Goal: Information Seeking & Learning: Check status

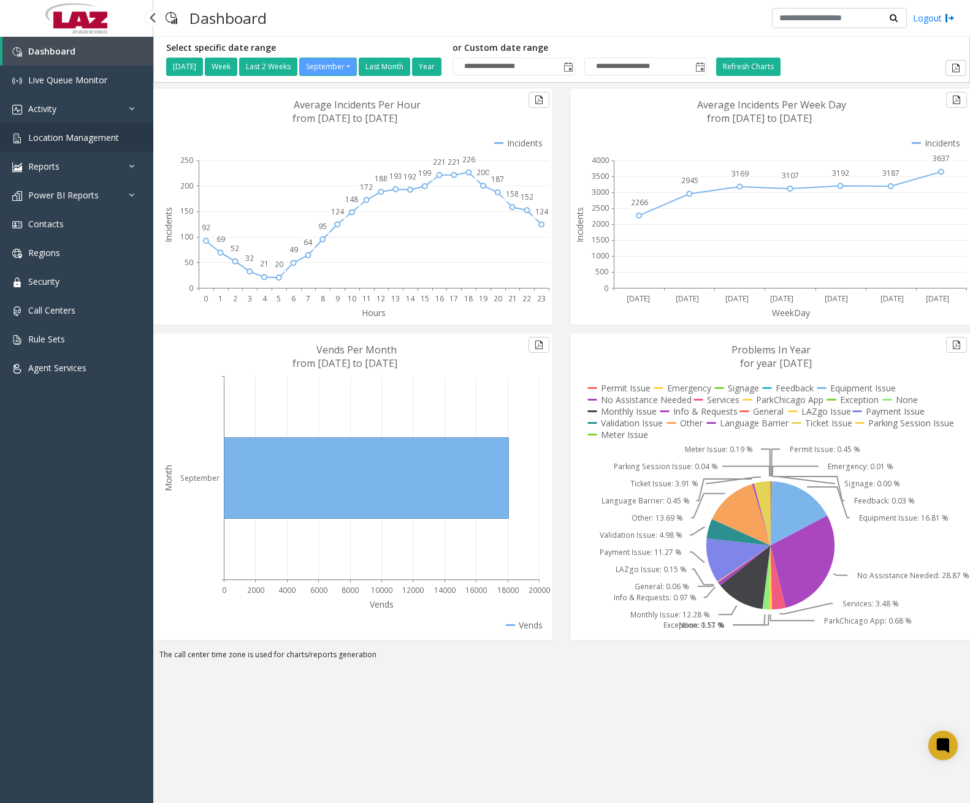
click at [70, 138] on span "Location Management" at bounding box center [73, 138] width 91 height 12
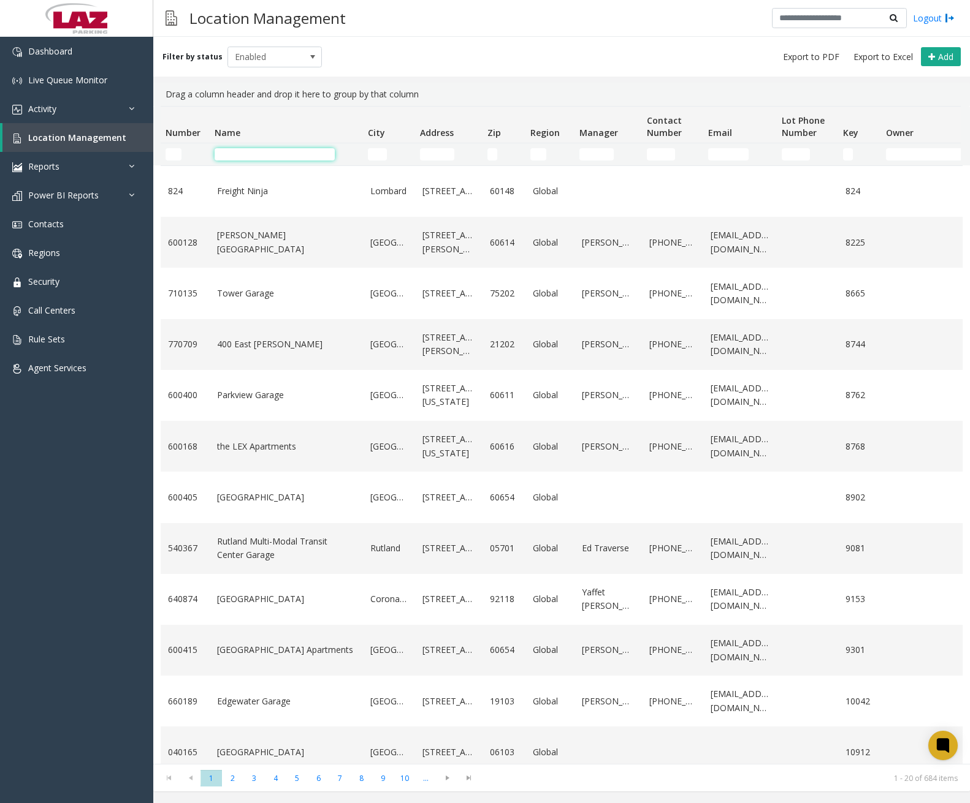
click at [277, 159] on input "Name Filter" at bounding box center [274, 154] width 120 height 12
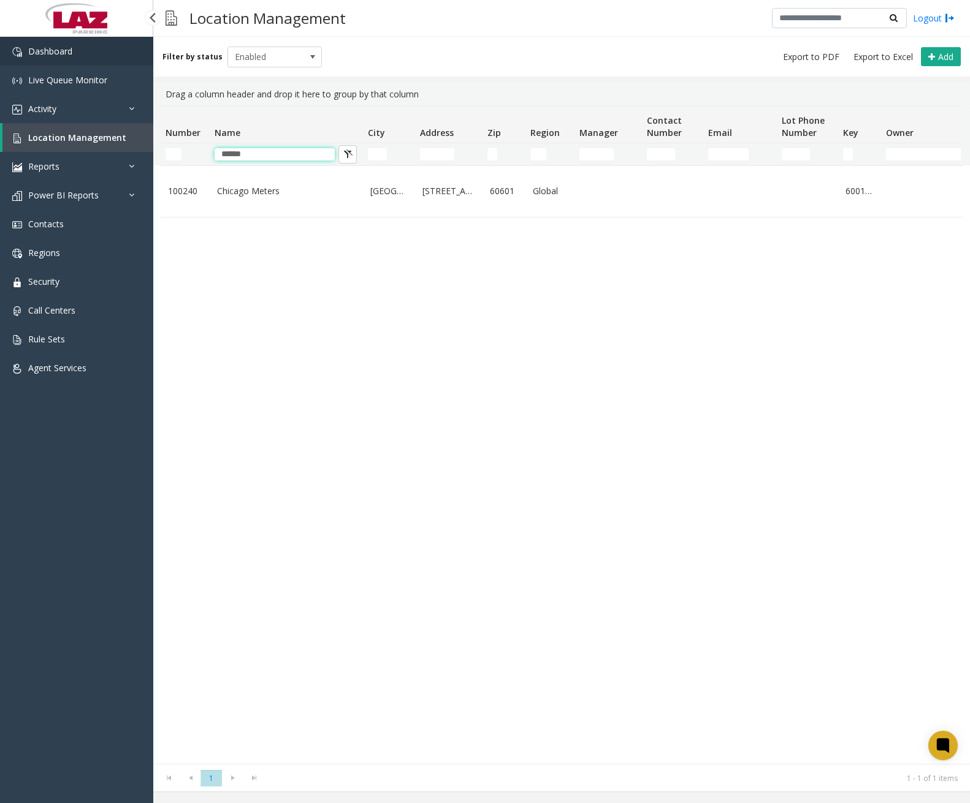
type input "******"
click at [77, 56] on link "Dashboard" at bounding box center [76, 51] width 153 height 29
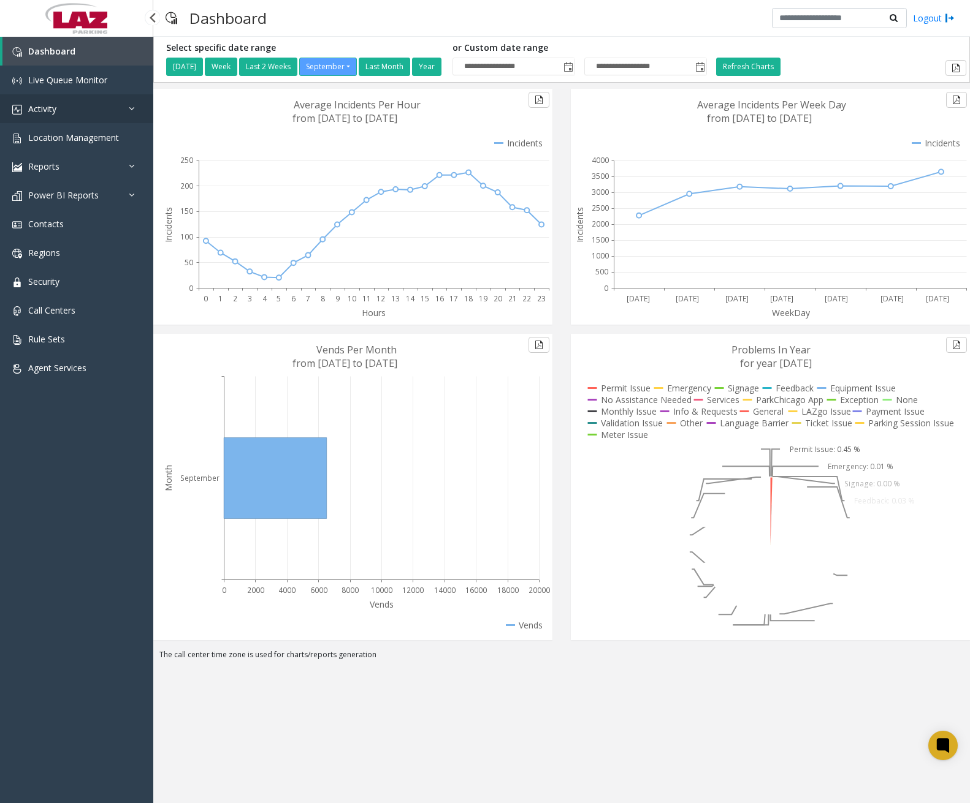
click at [72, 113] on link "Activity" at bounding box center [76, 108] width 153 height 29
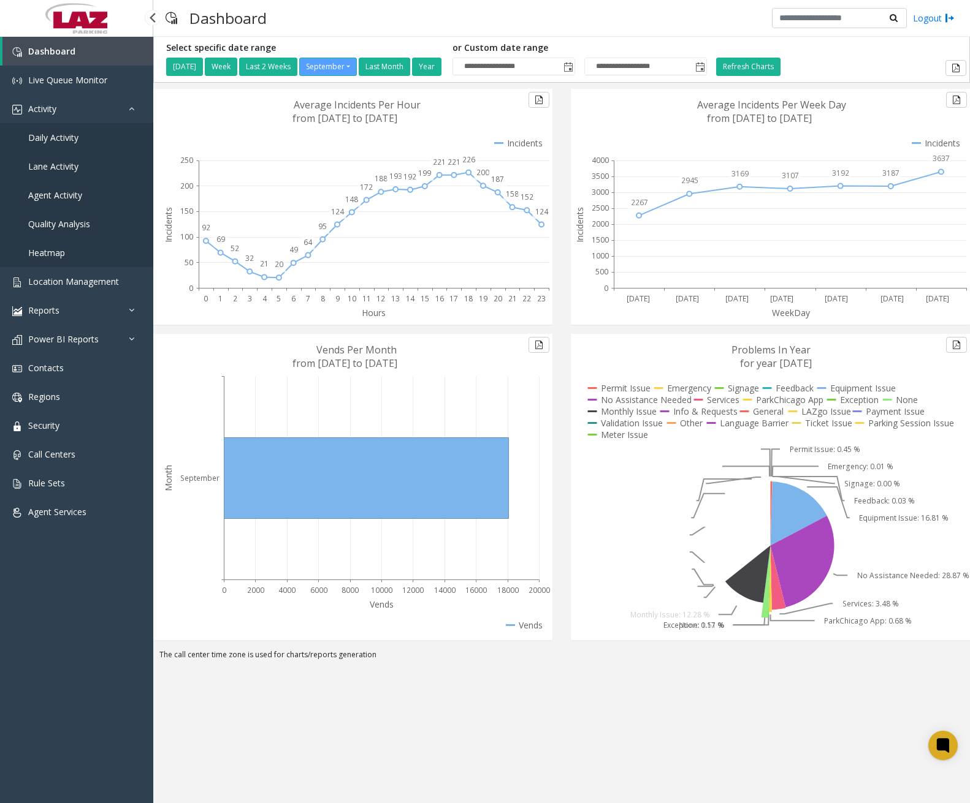
click at [59, 140] on span "Daily Activity" at bounding box center [53, 138] width 50 height 12
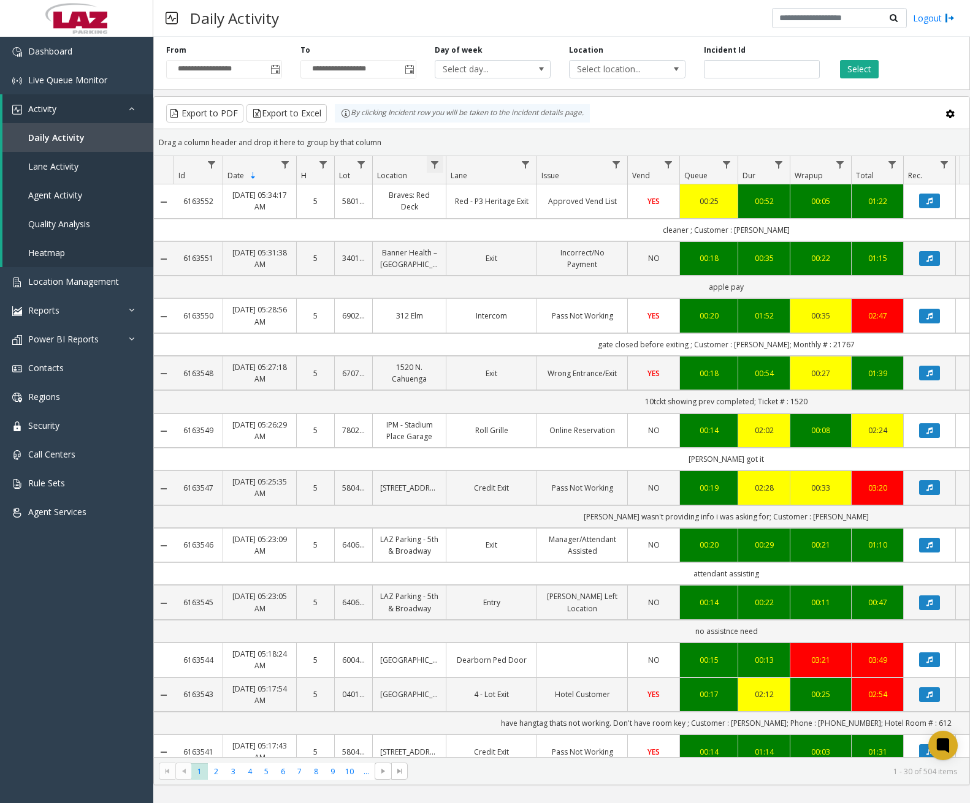
click at [430, 165] on span "Data table" at bounding box center [435, 165] width 10 height 10
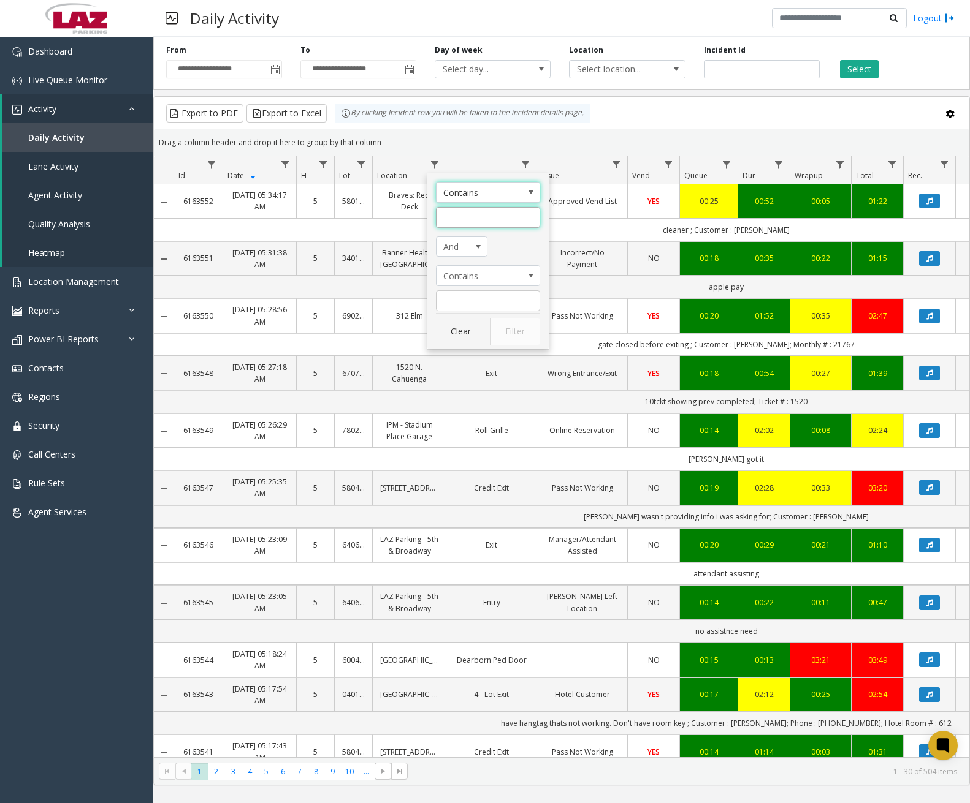
click at [455, 216] on input "Location Filter" at bounding box center [488, 217] width 104 height 21
type input "******"
click at [520, 332] on button "Filter" at bounding box center [515, 331] width 50 height 27
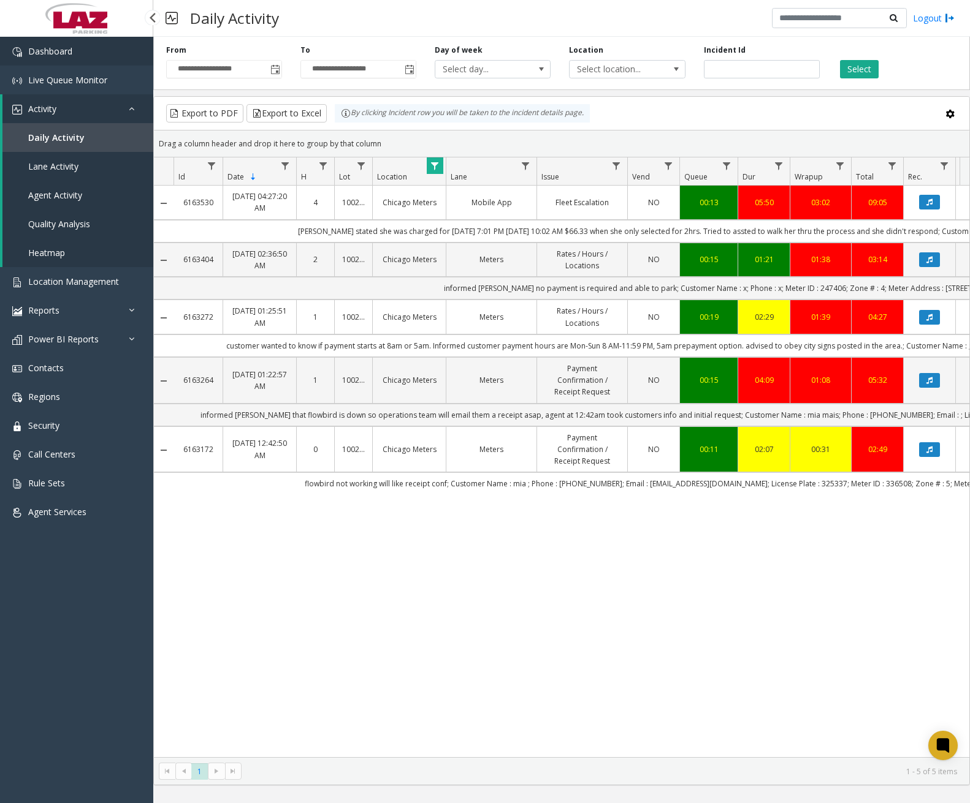
click at [18, 53] on img at bounding box center [17, 52] width 10 height 10
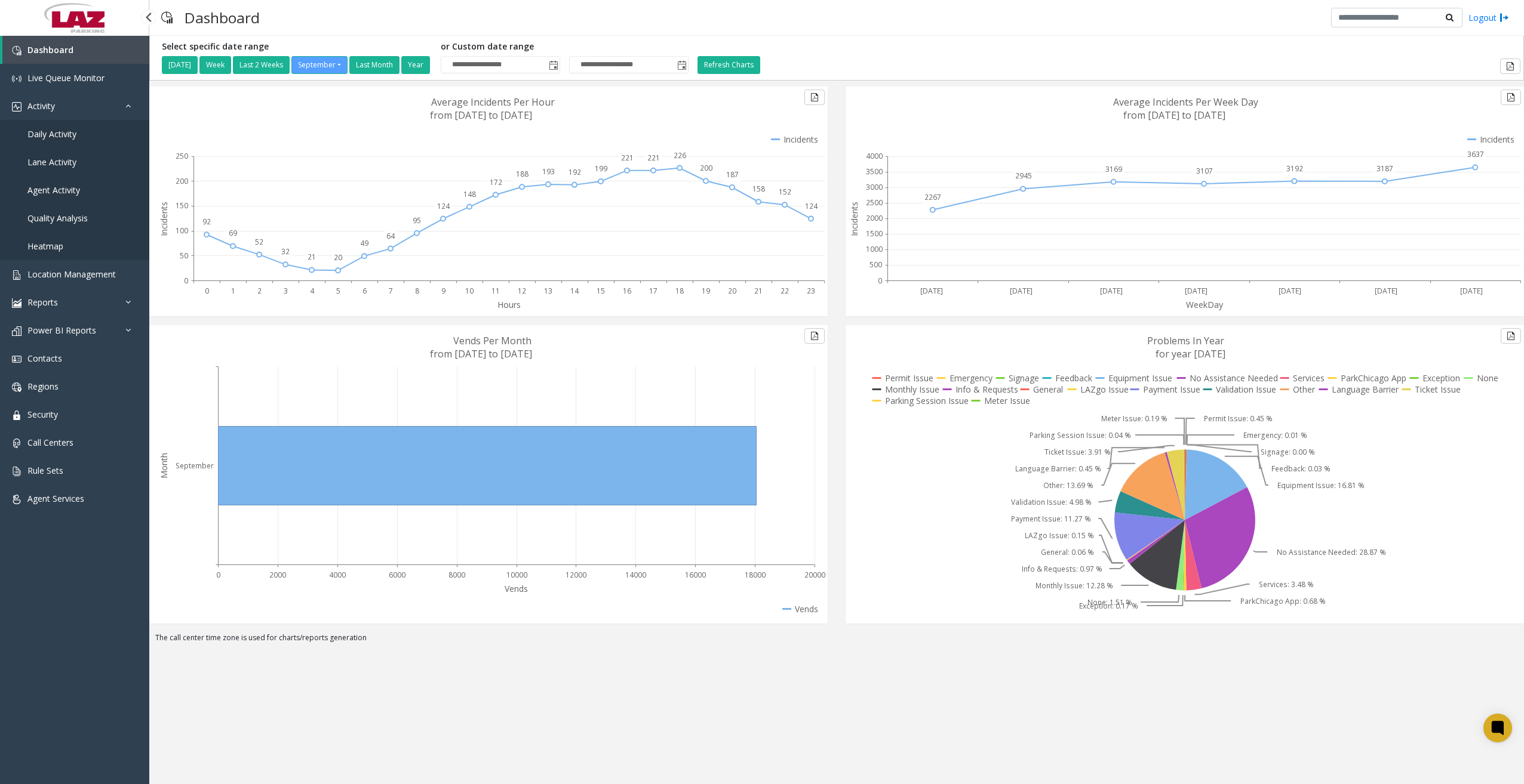
click at [73, 133] on span "Daily Activity" at bounding box center [52, 134] width 49 height 12
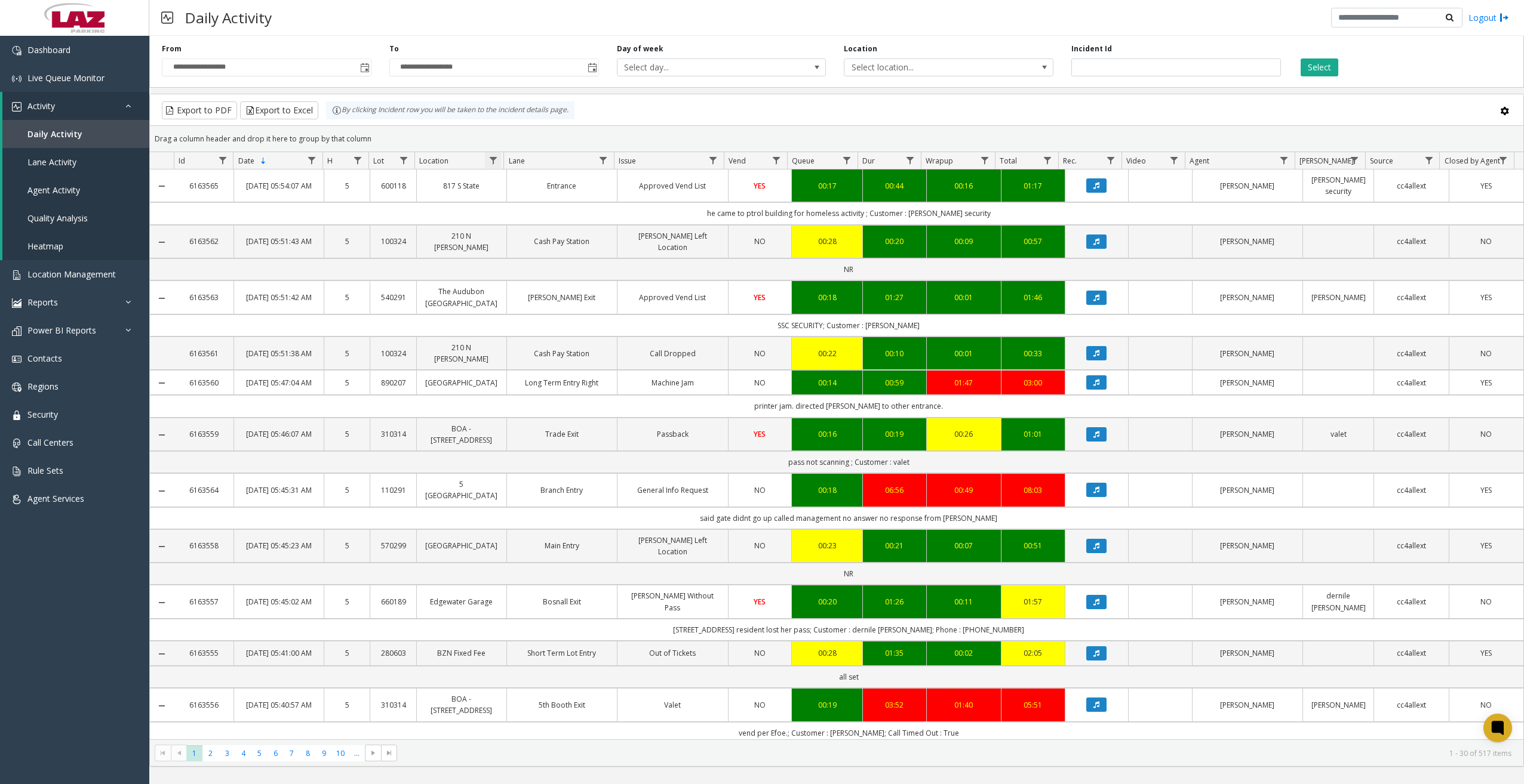
click at [491, 161] on span "Data table" at bounding box center [493, 161] width 10 height 10
click at [523, 211] on input "Location Filter" at bounding box center [545, 211] width 101 height 20
type input "******"
click at [559, 317] on button "Filter" at bounding box center [571, 322] width 49 height 26
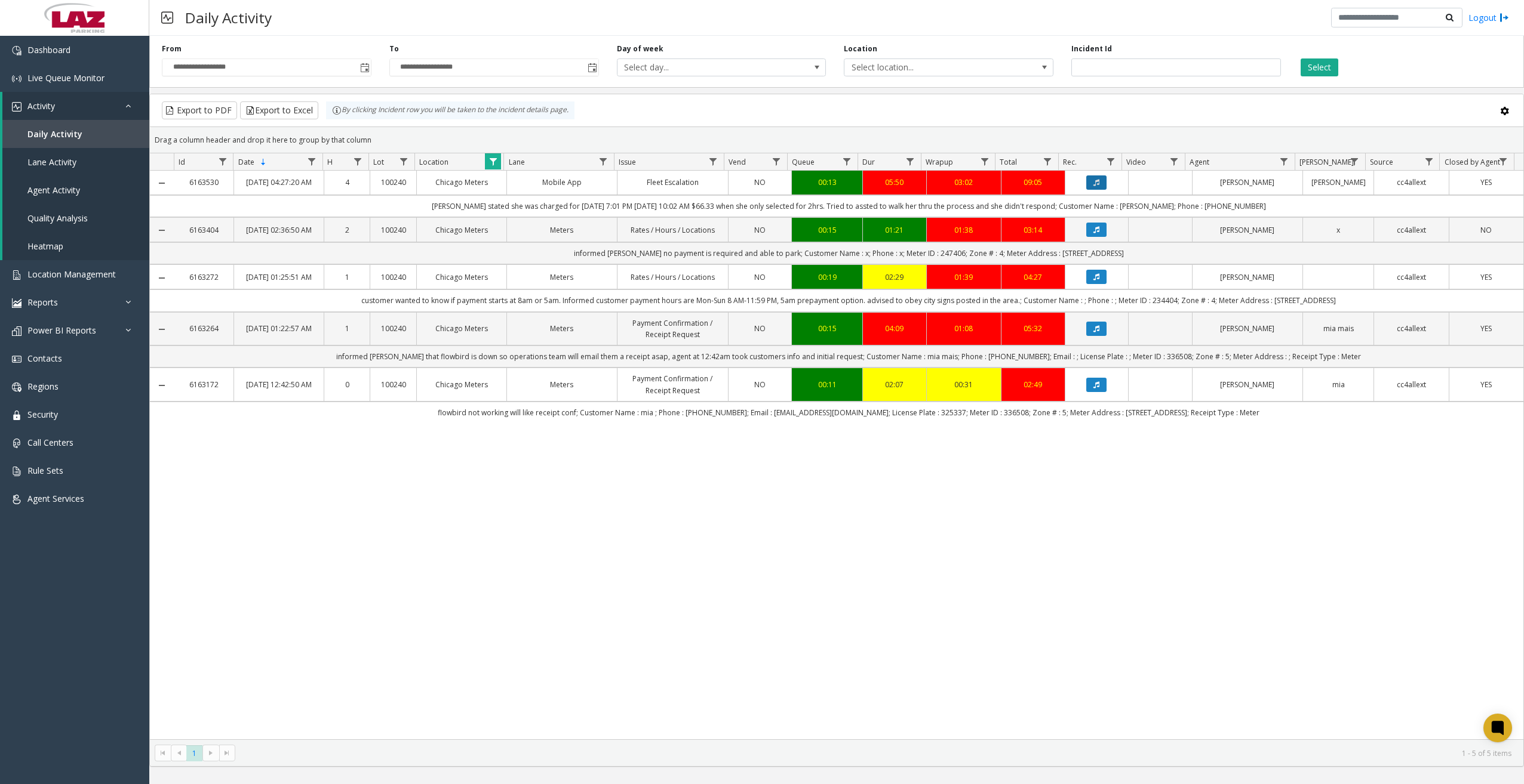
click at [1093, 186] on icon "Data table" at bounding box center [1096, 182] width 6 height 7
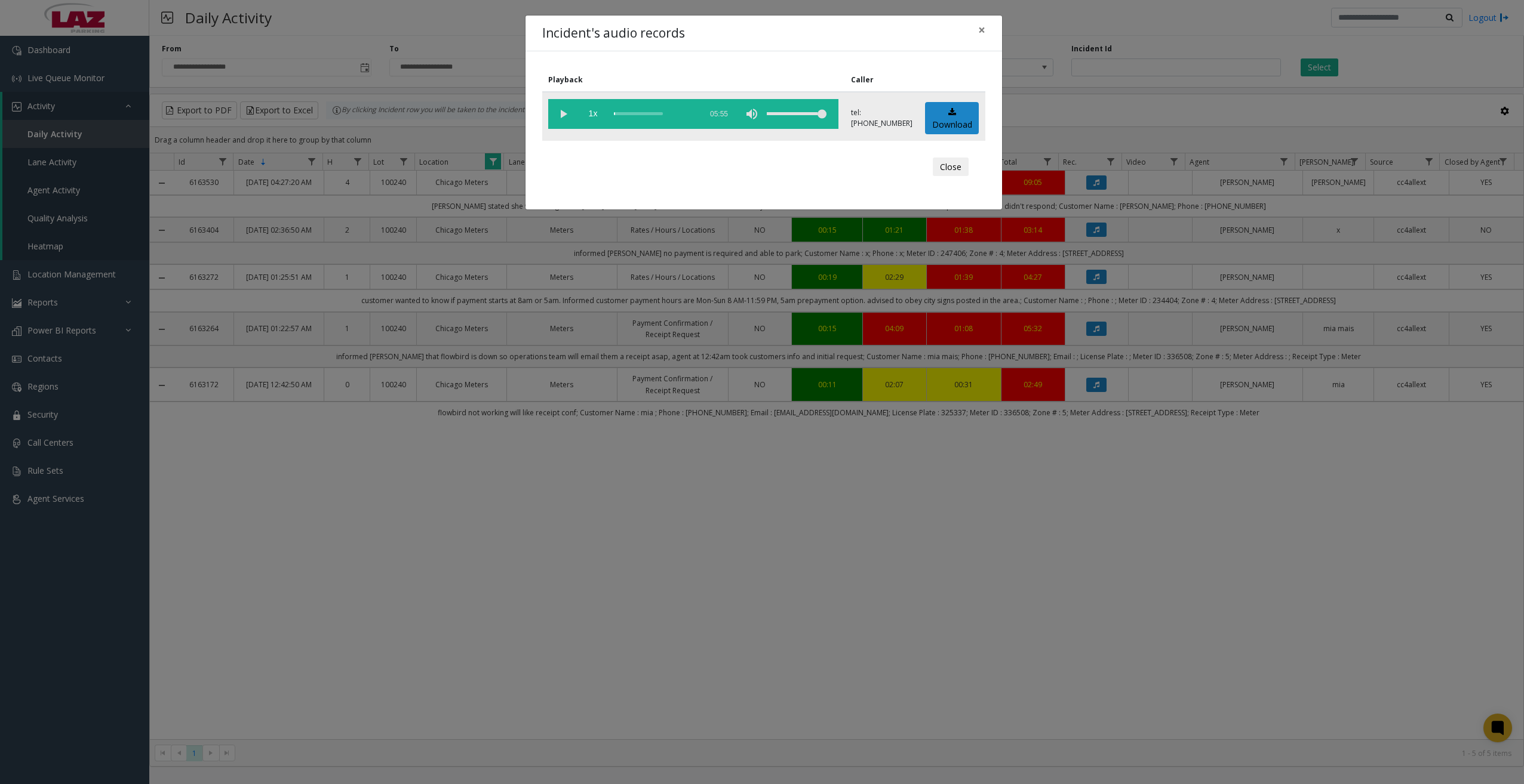
click at [565, 115] on vg-play-pause at bounding box center [563, 114] width 30 height 30
click at [620, 113] on div "scrub bar" at bounding box center [654, 114] width 81 height 30
click at [618, 113] on div "scrub bar" at bounding box center [654, 114] width 81 height 30
click at [616, 113] on div "scrub bar" at bounding box center [654, 114] width 81 height 30
click at [622, 112] on div "scrub bar" at bounding box center [654, 114] width 81 height 30
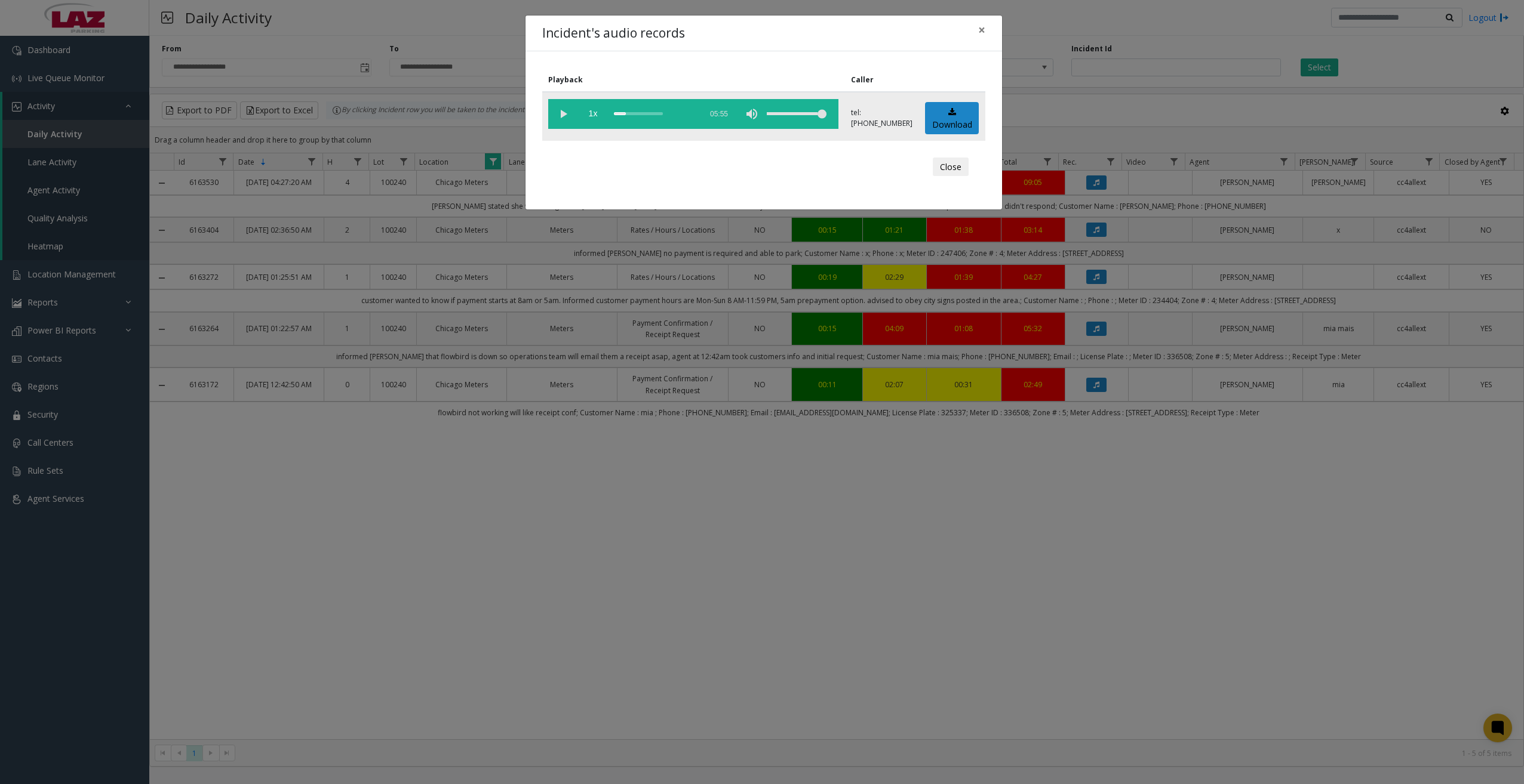
click at [626, 112] on div "scrub bar" at bounding box center [654, 114] width 81 height 30
click at [635, 112] on div "scrub bar" at bounding box center [654, 114] width 81 height 30
click at [644, 114] on div "scrub bar" at bounding box center [654, 114] width 81 height 30
click at [649, 115] on div "scrub bar" at bounding box center [654, 114] width 81 height 30
click at [655, 115] on div "scrub bar" at bounding box center [654, 114] width 81 height 30
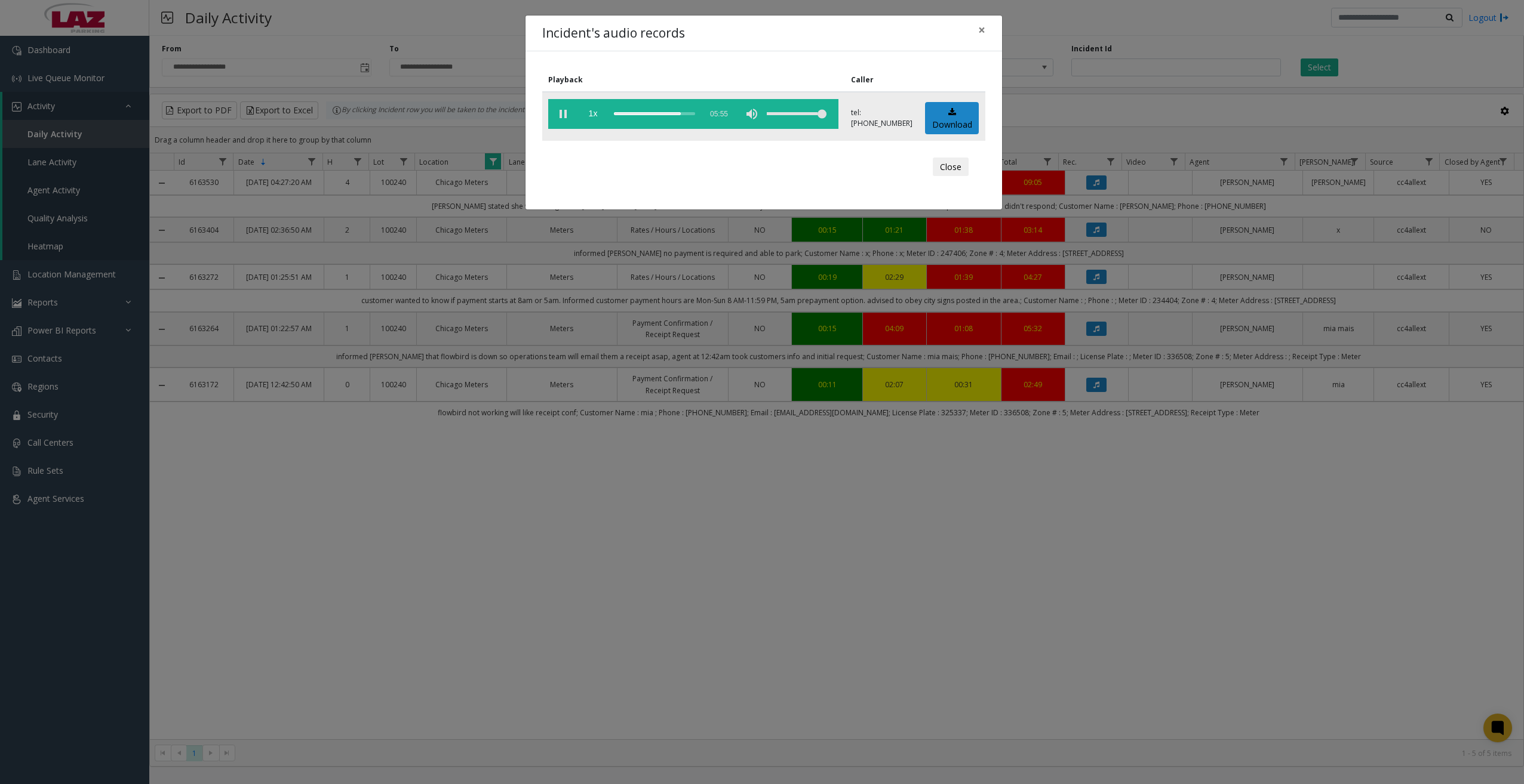
click at [652, 115] on div "scrub bar" at bounding box center [654, 114] width 81 height 30
click at [649, 115] on div "scrub bar" at bounding box center [654, 114] width 81 height 30
click at [982, 31] on span "×" at bounding box center [981, 29] width 7 height 17
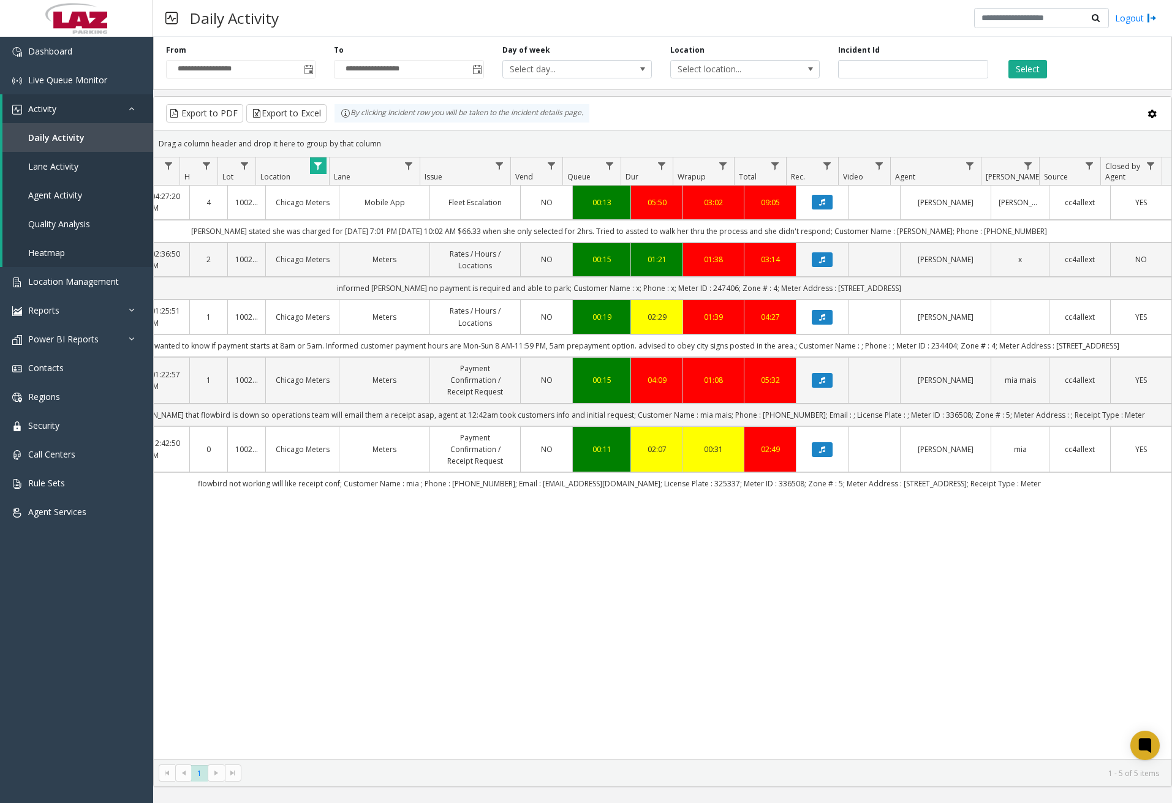
scroll to position [0, 116]
click at [821, 205] on button "Data table" at bounding box center [822, 202] width 21 height 15
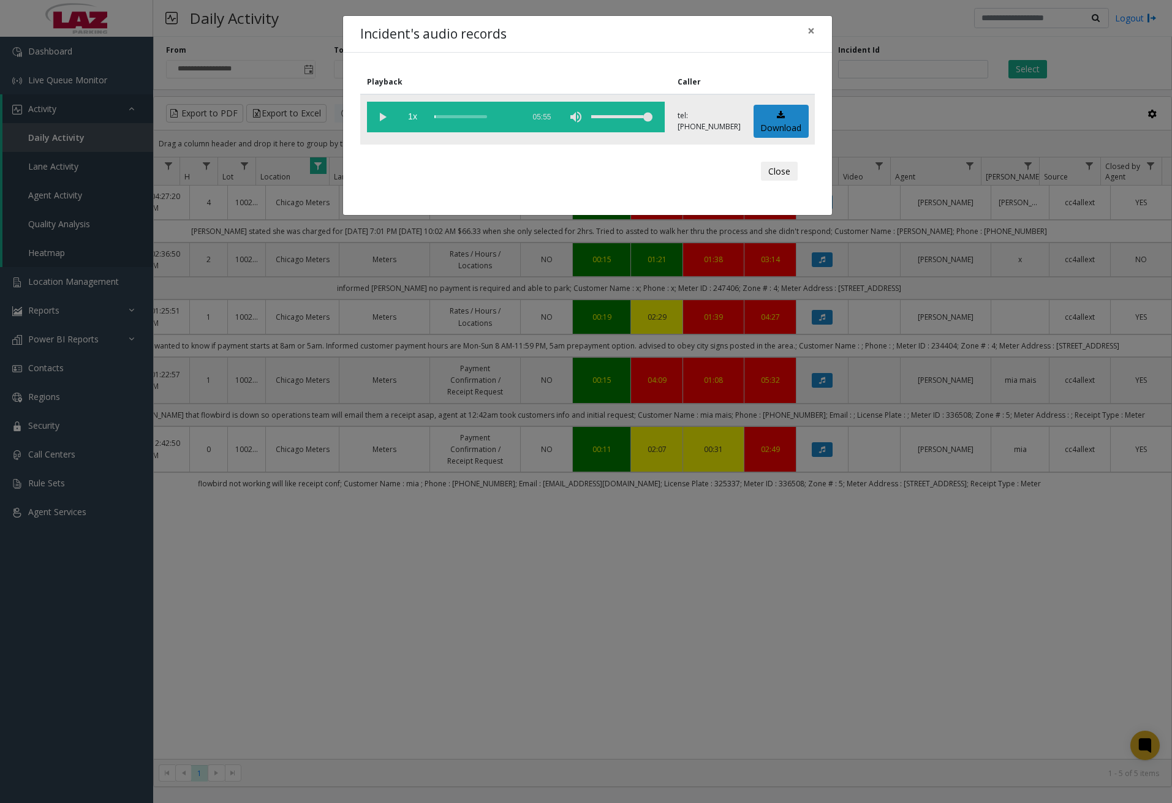
click at [381, 118] on vg-play-pause at bounding box center [382, 117] width 31 height 31
click at [385, 115] on vg-play-pause at bounding box center [382, 117] width 31 height 31
click at [382, 120] on vg-play-pause at bounding box center [382, 117] width 31 height 31
click at [384, 119] on vg-play-pause at bounding box center [382, 117] width 31 height 31
click at [384, 120] on vg-play-pause at bounding box center [382, 117] width 31 height 31
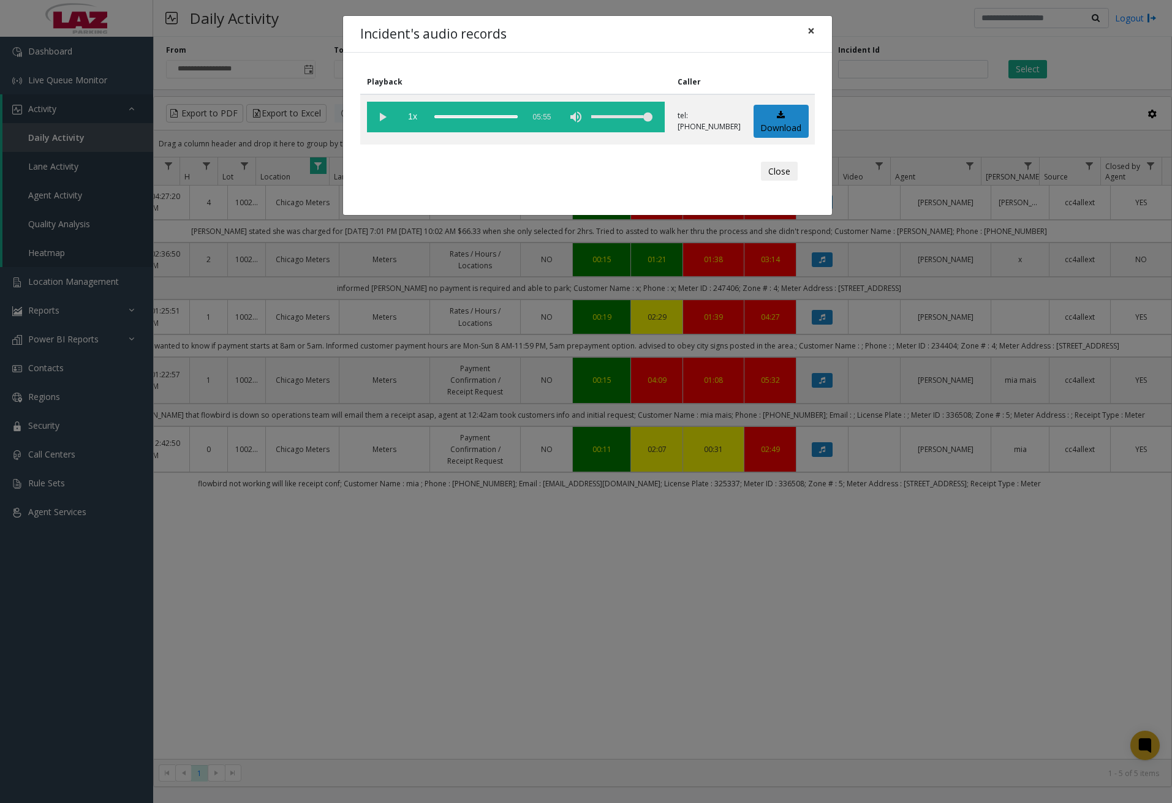
click at [814, 31] on span "×" at bounding box center [811, 30] width 7 height 17
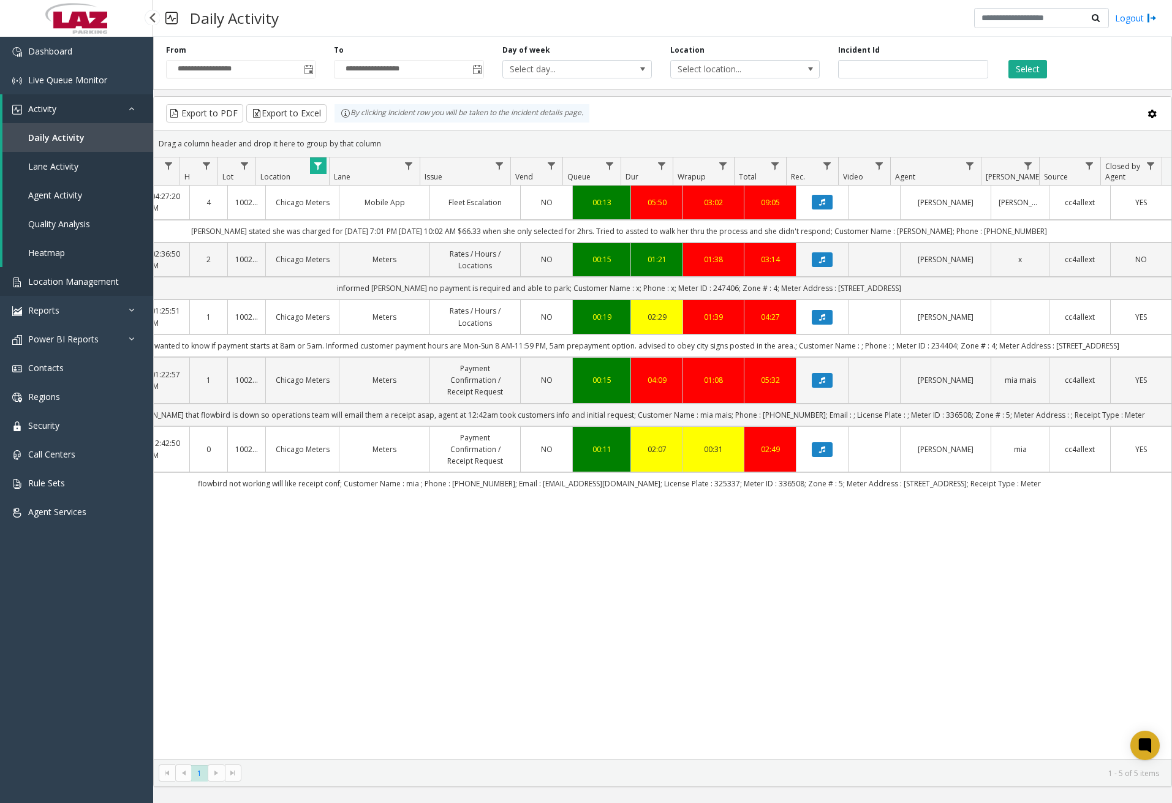
click at [96, 278] on span "Location Management" at bounding box center [73, 282] width 91 height 12
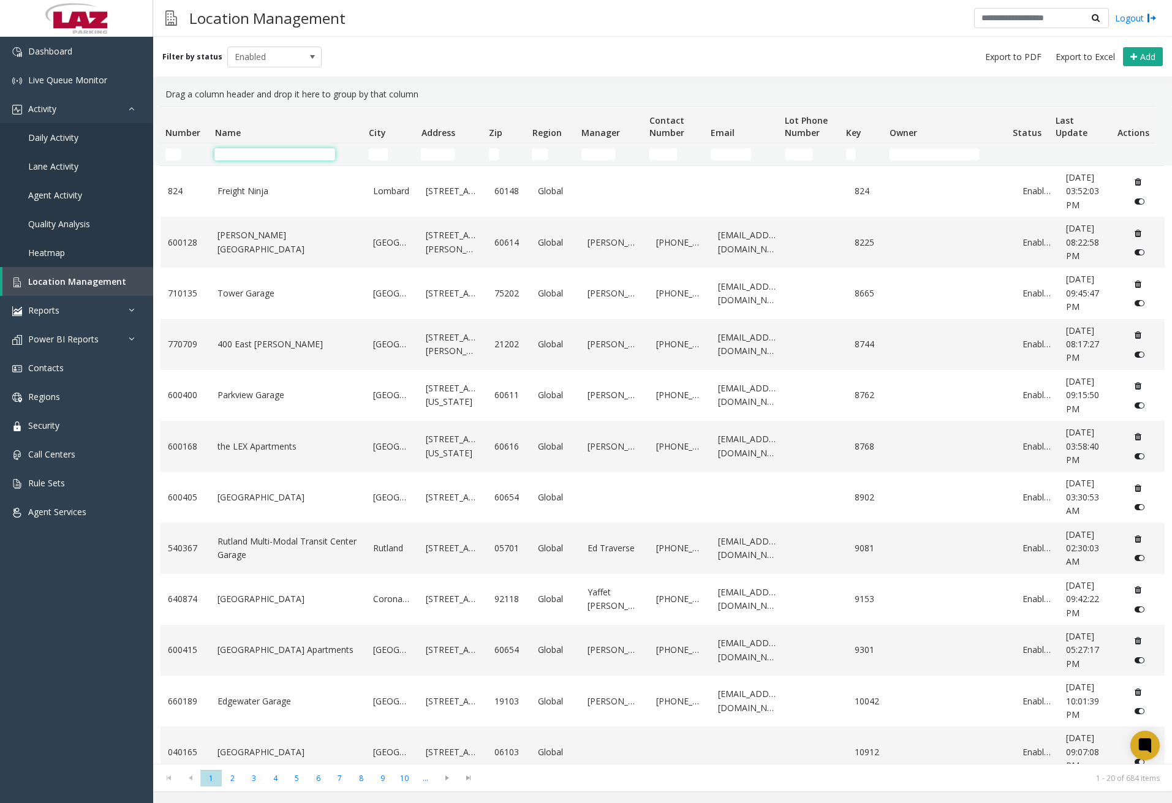
click at [278, 149] on input "Name Filter" at bounding box center [274, 154] width 121 height 12
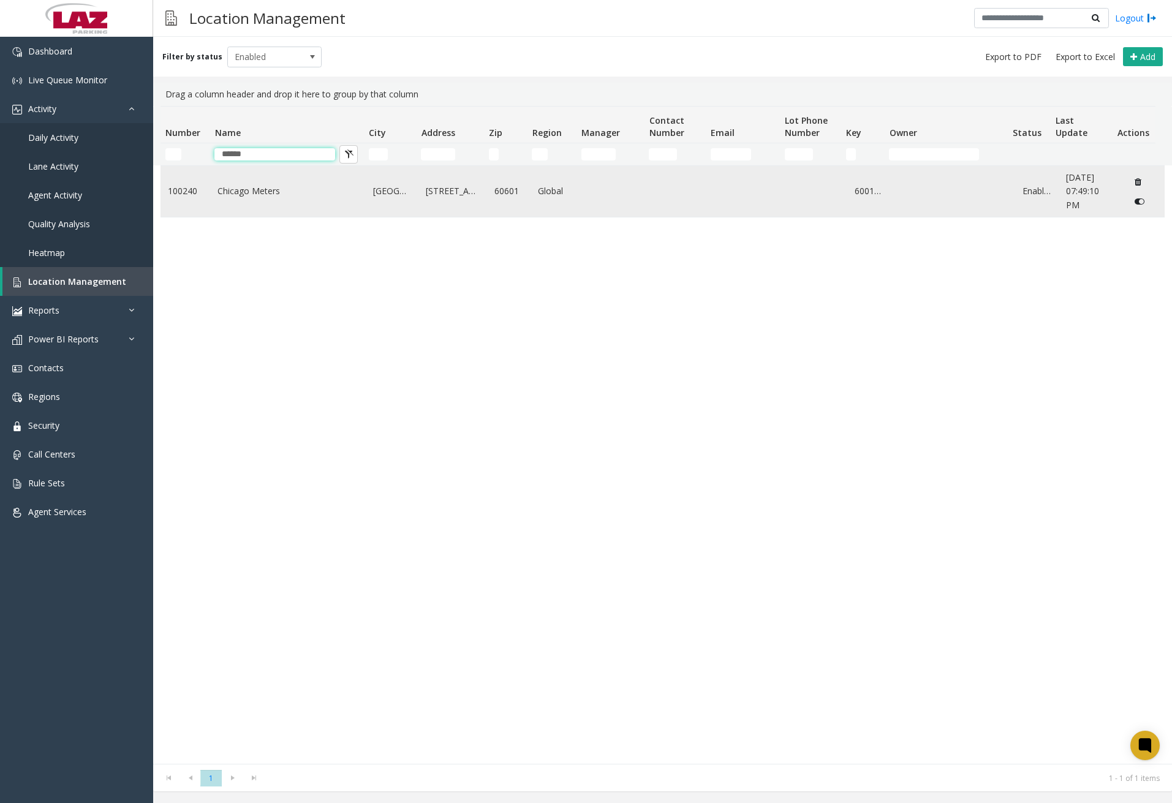
type input "******"
click at [278, 200] on td "Chicago Meters" at bounding box center [288, 191] width 156 height 51
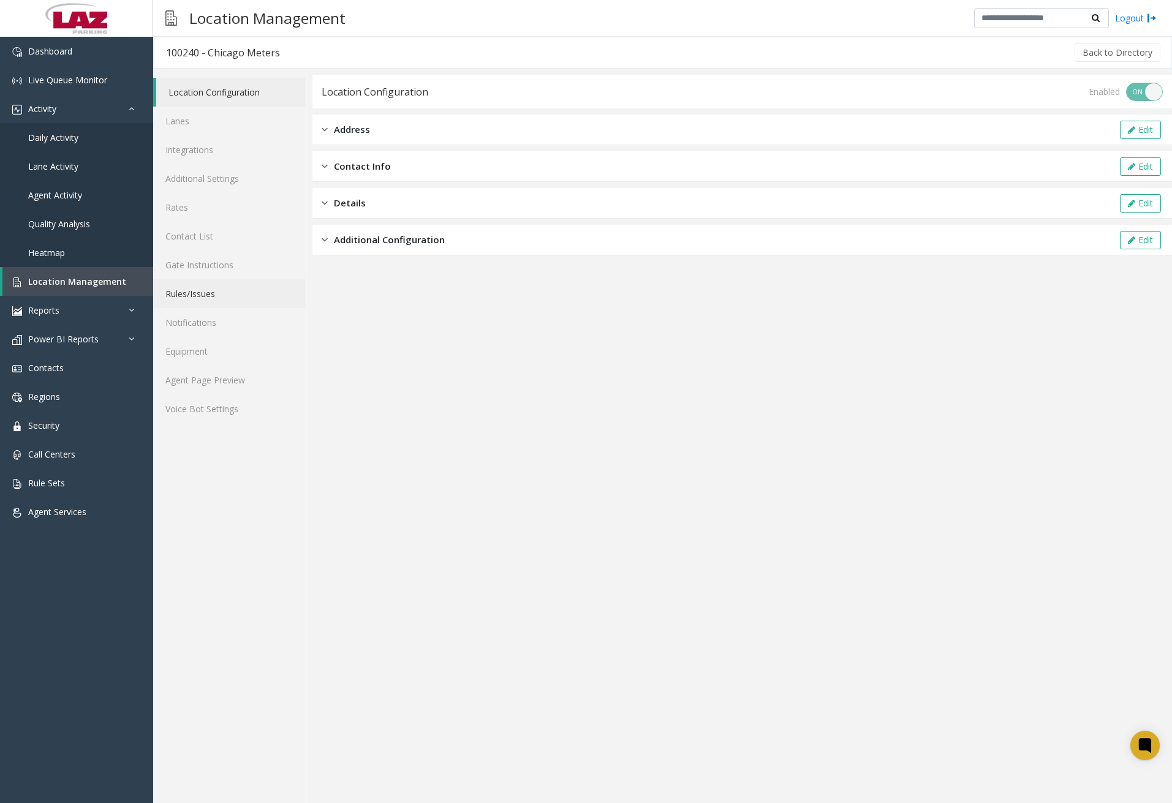
click at [208, 295] on link "Rules/Issues" at bounding box center [229, 293] width 153 height 29
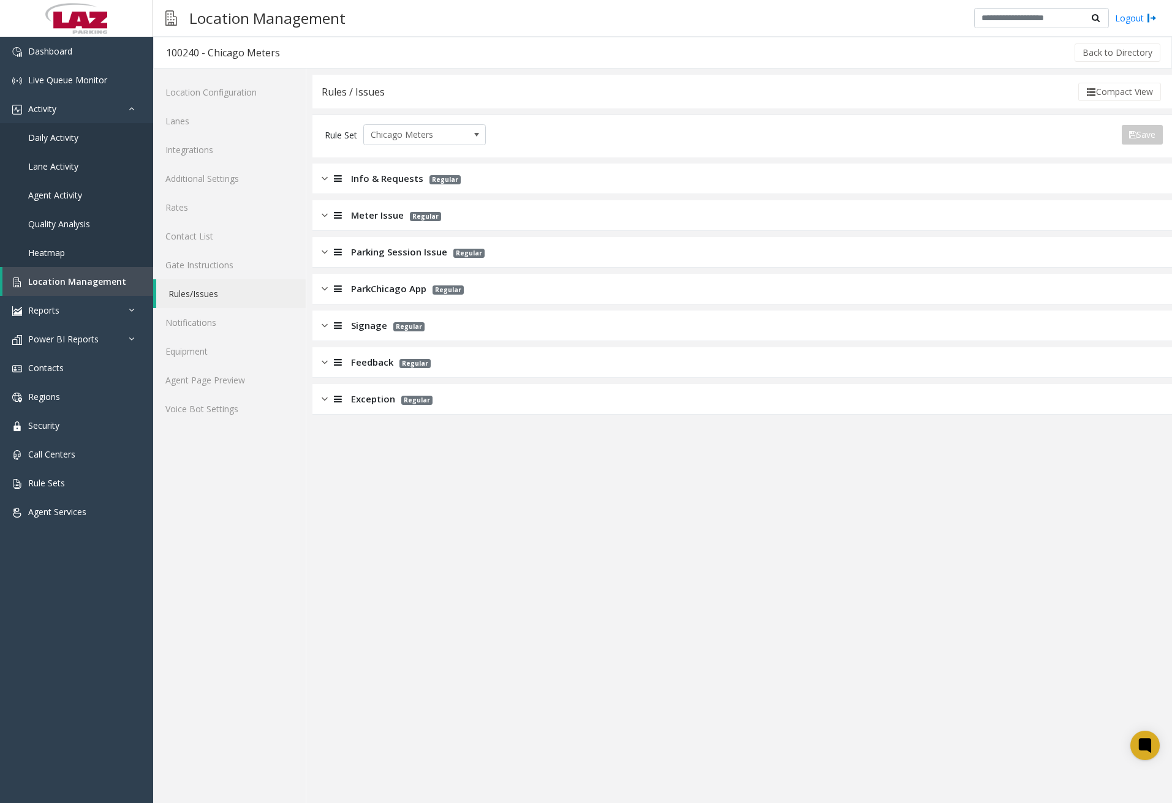
click at [326, 179] on img at bounding box center [325, 179] width 6 height 14
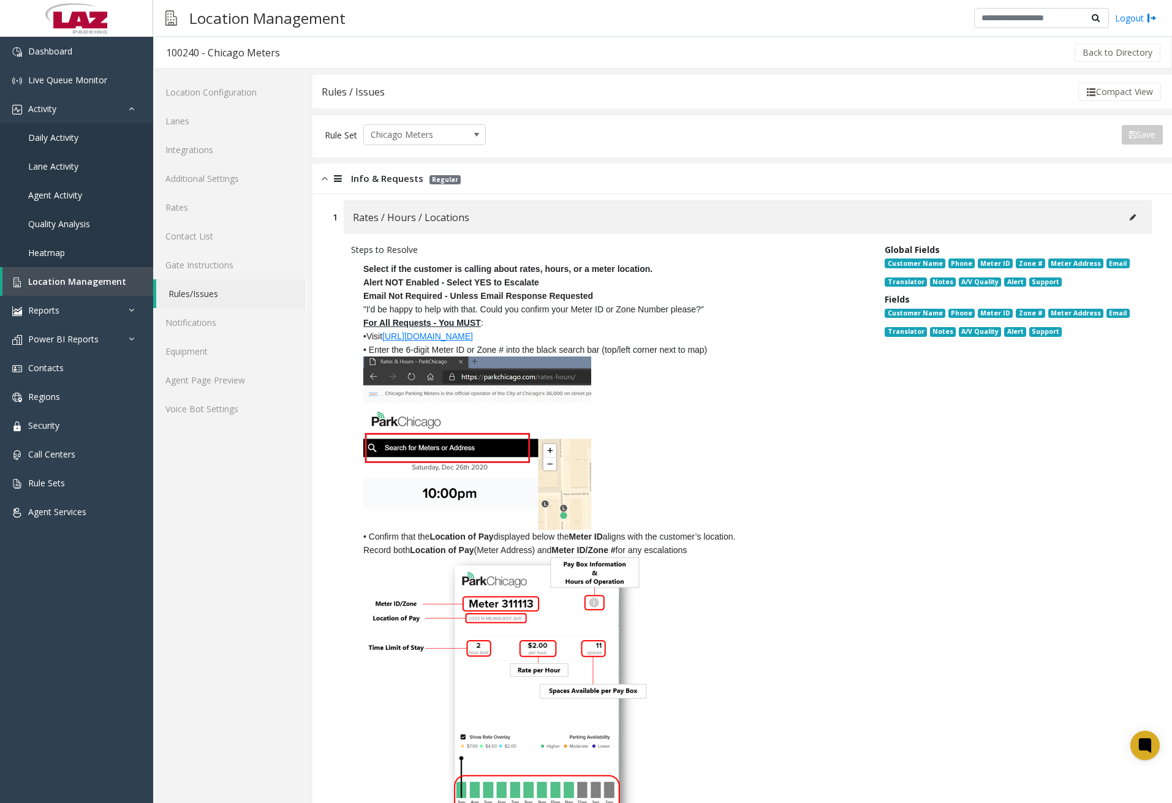
click at [326, 179] on img at bounding box center [325, 179] width 6 height 14
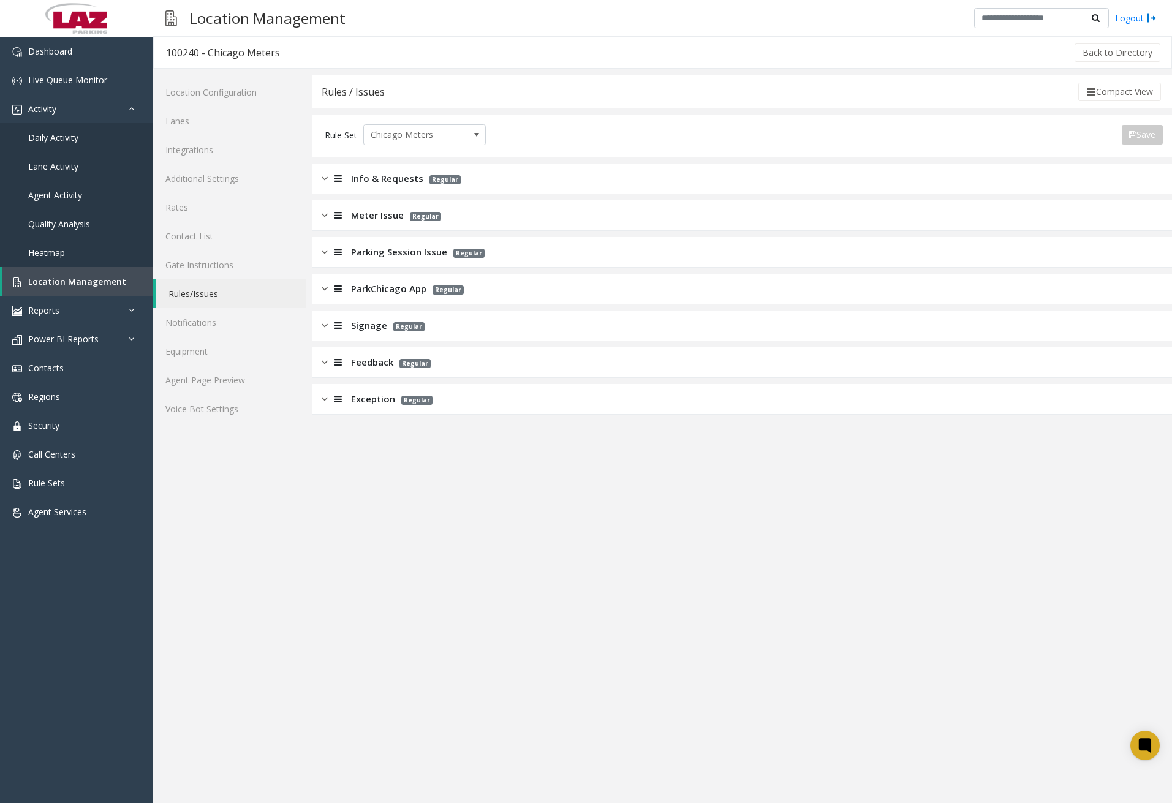
click at [328, 289] on div at bounding box center [336, 289] width 17 height 14
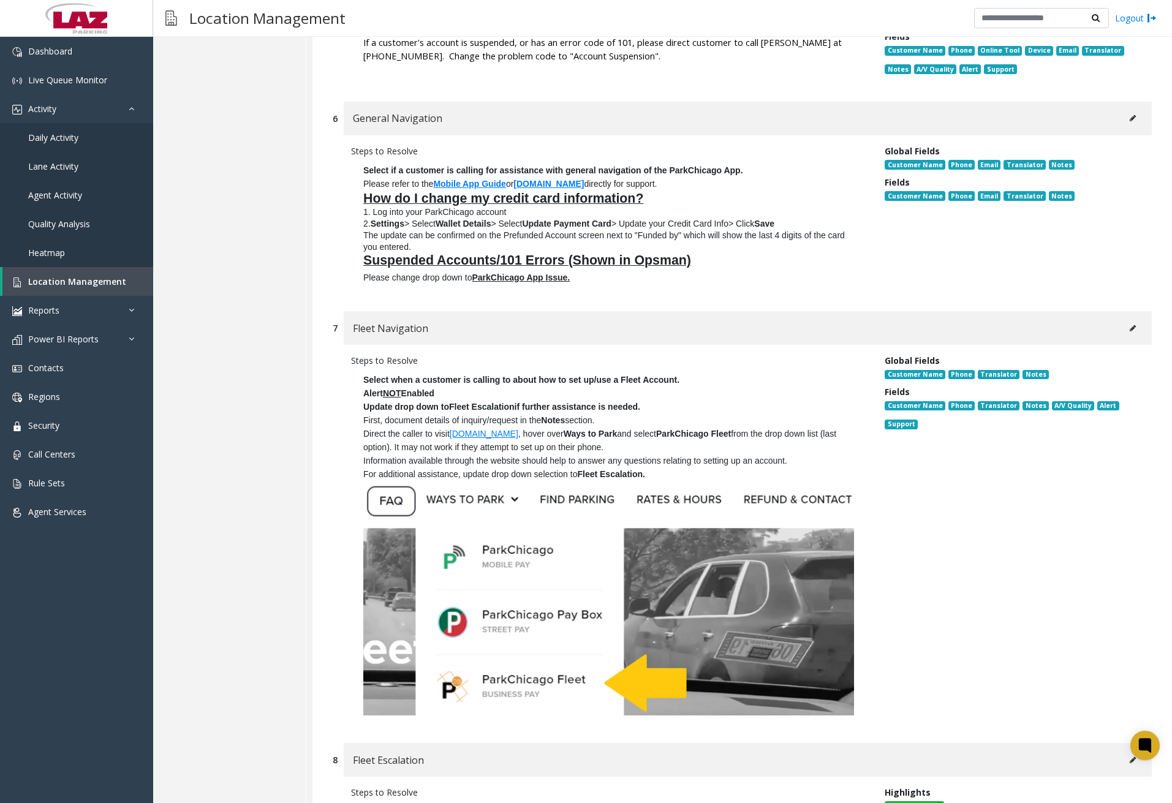
scroll to position [3738, 0]
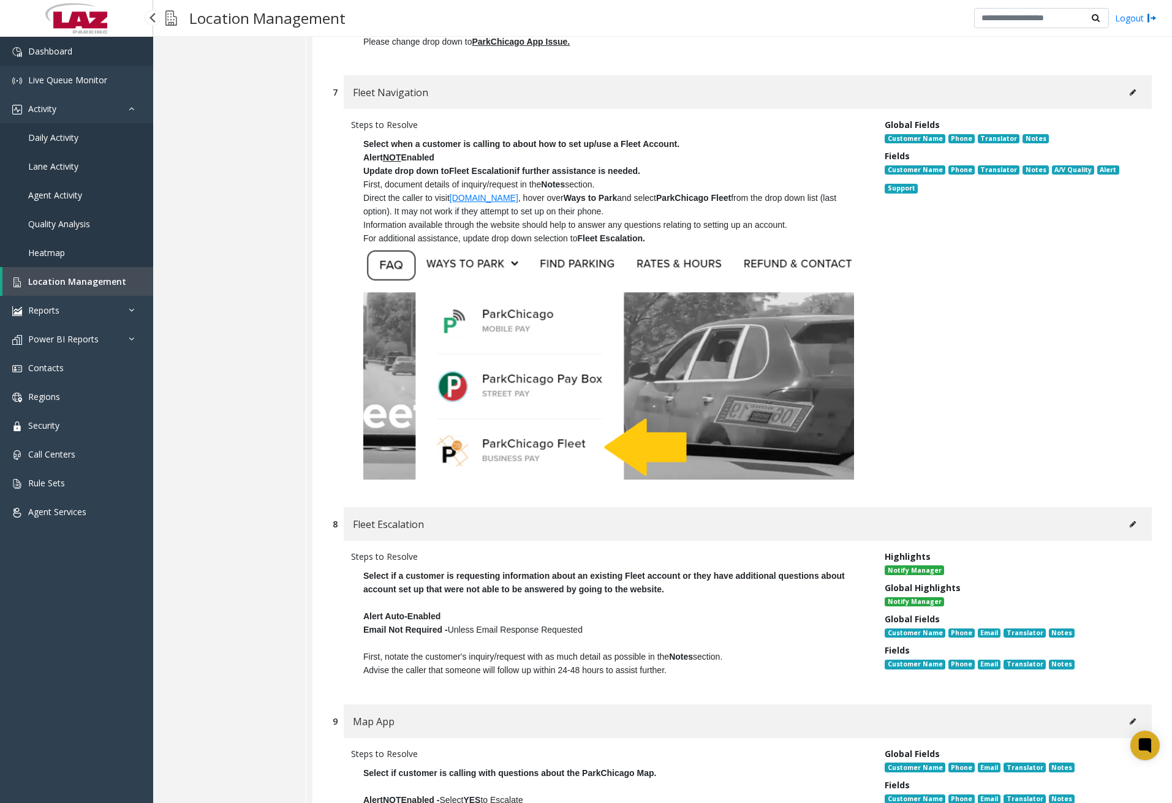
click at [102, 60] on link "Dashboard" at bounding box center [76, 51] width 153 height 29
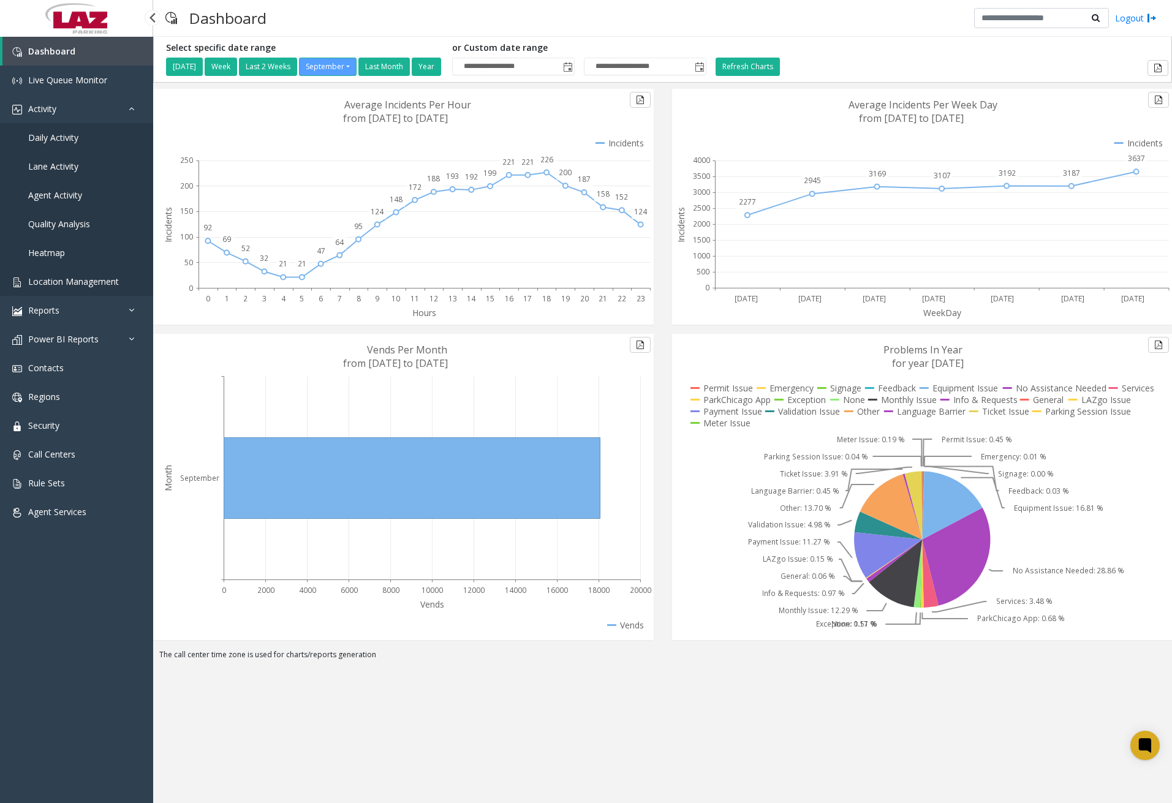
click at [93, 278] on span "Location Management" at bounding box center [73, 282] width 91 height 12
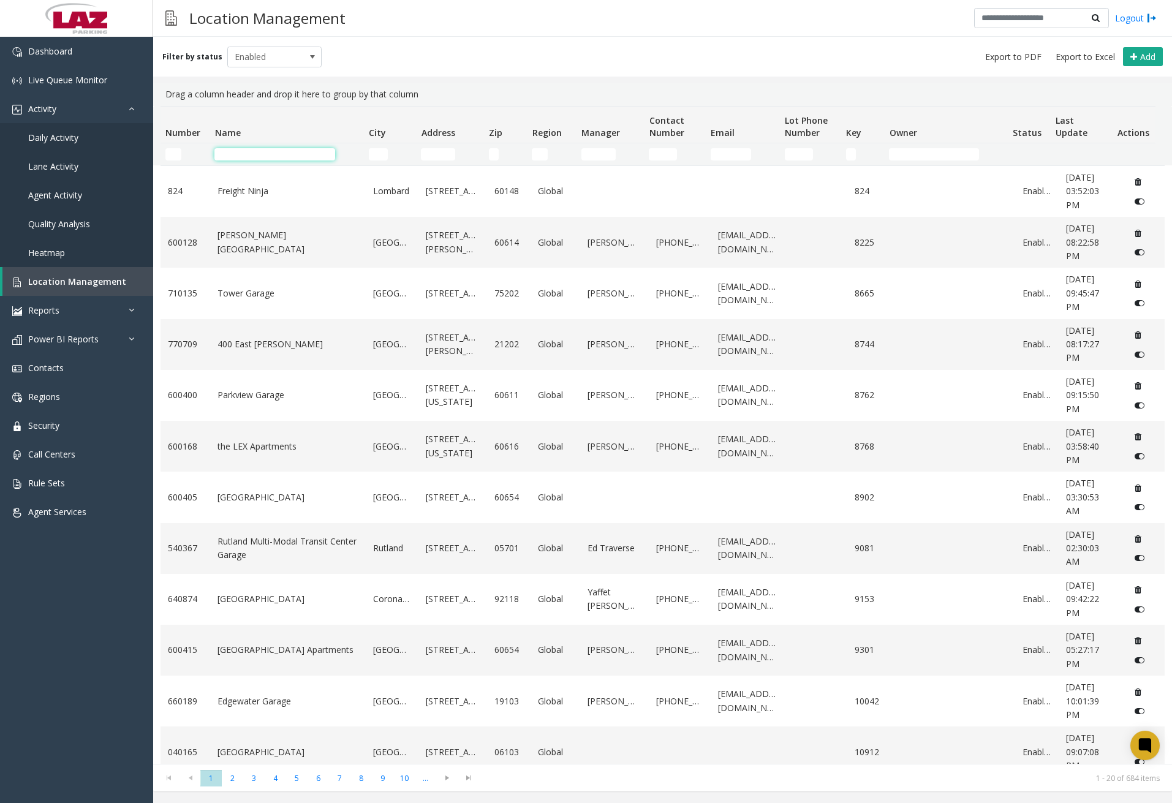
click at [269, 155] on input "Name Filter" at bounding box center [274, 154] width 121 height 12
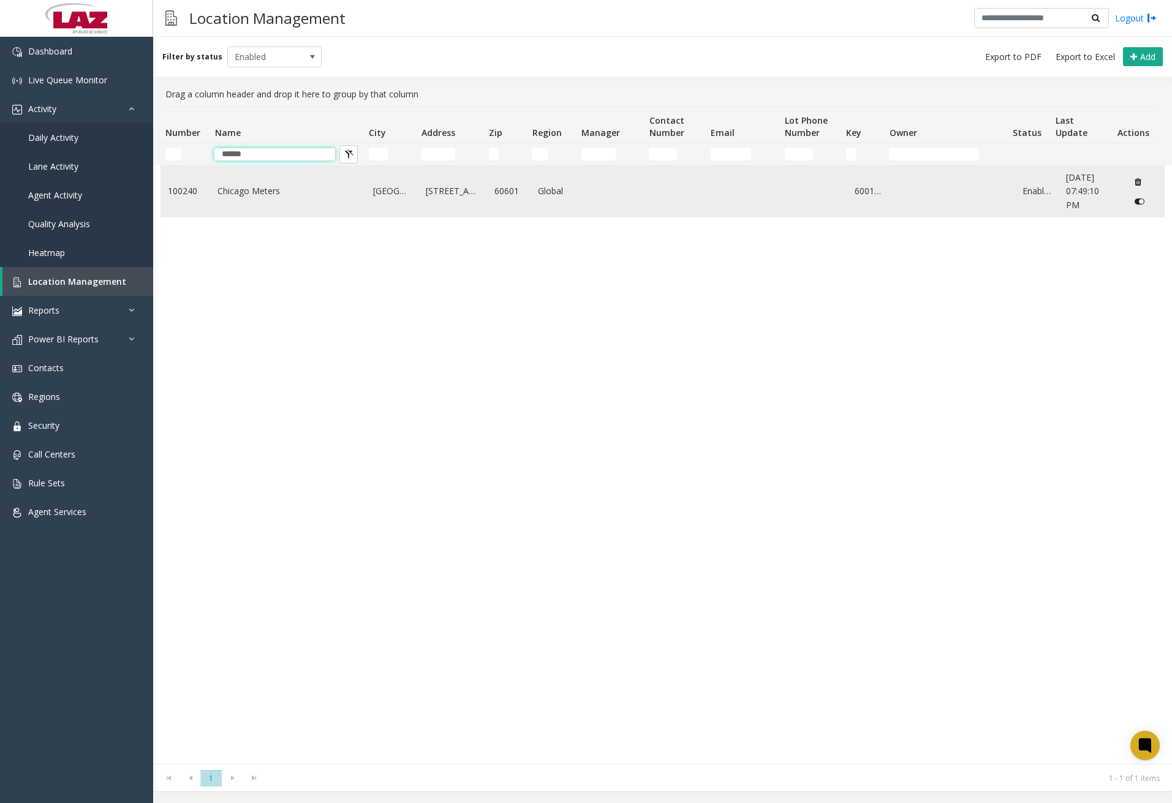
type input "******"
click at [263, 186] on link "Chicago Meters" at bounding box center [288, 190] width 141 height 13
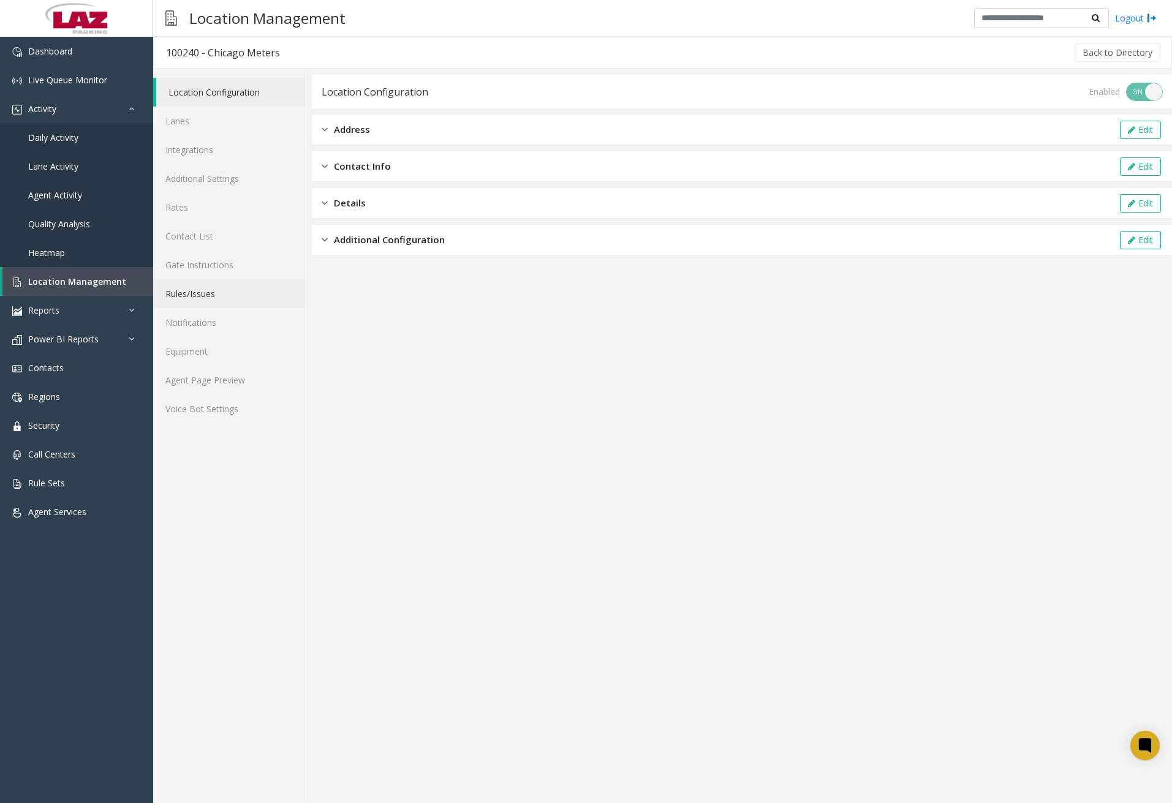
click at [202, 296] on link "Rules/Issues" at bounding box center [229, 293] width 153 height 29
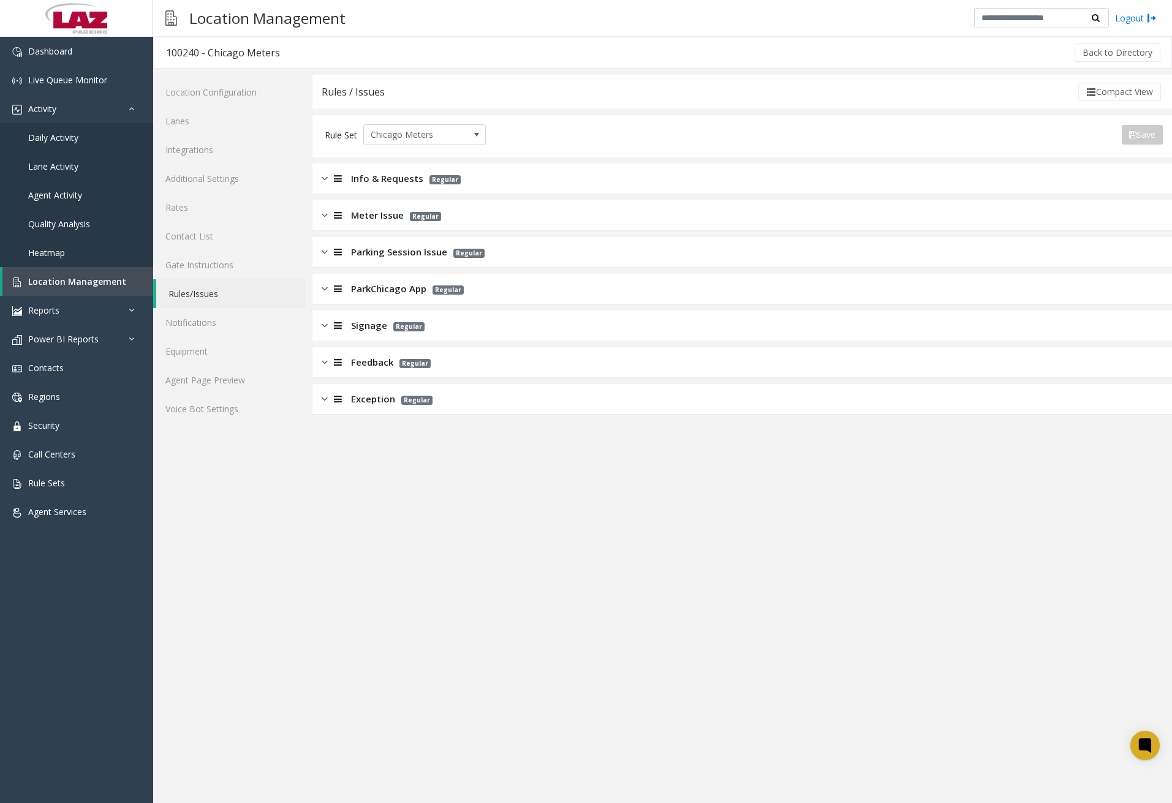
click at [321, 280] on div "ParkChicago App Regular" at bounding box center [743, 289] width 860 height 31
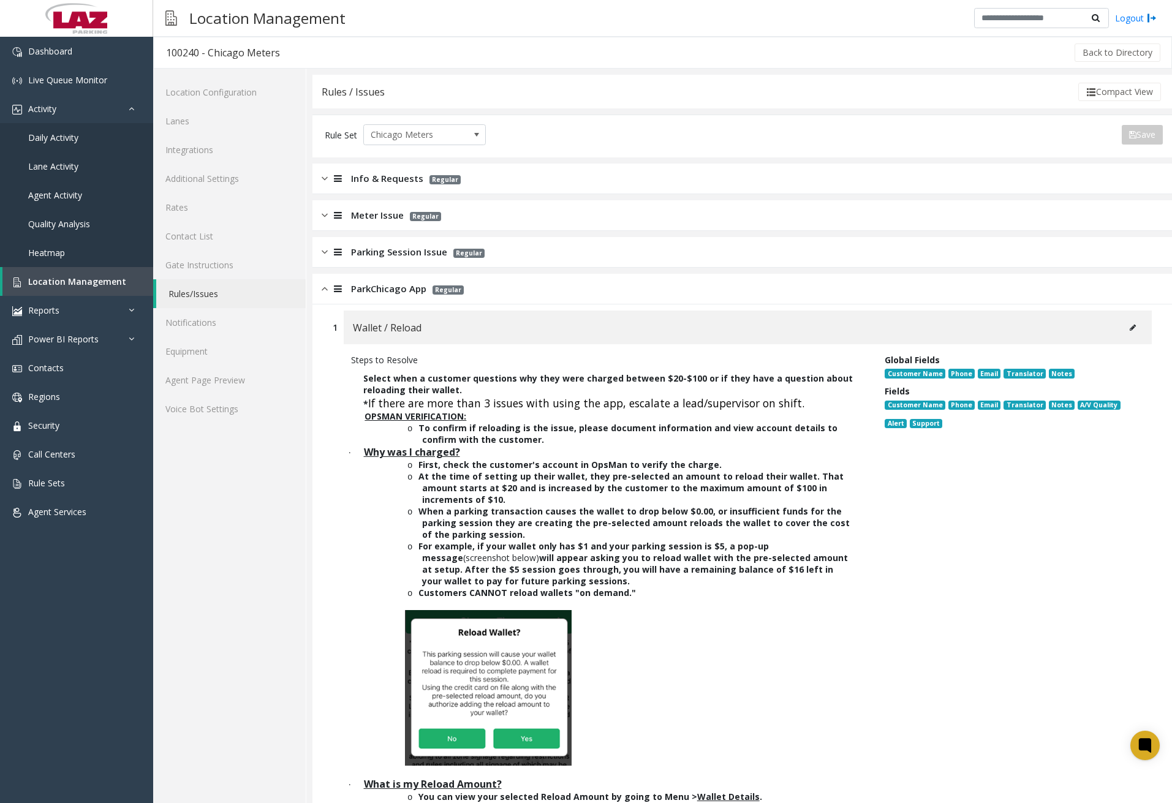
click at [327, 292] on img at bounding box center [325, 289] width 6 height 14
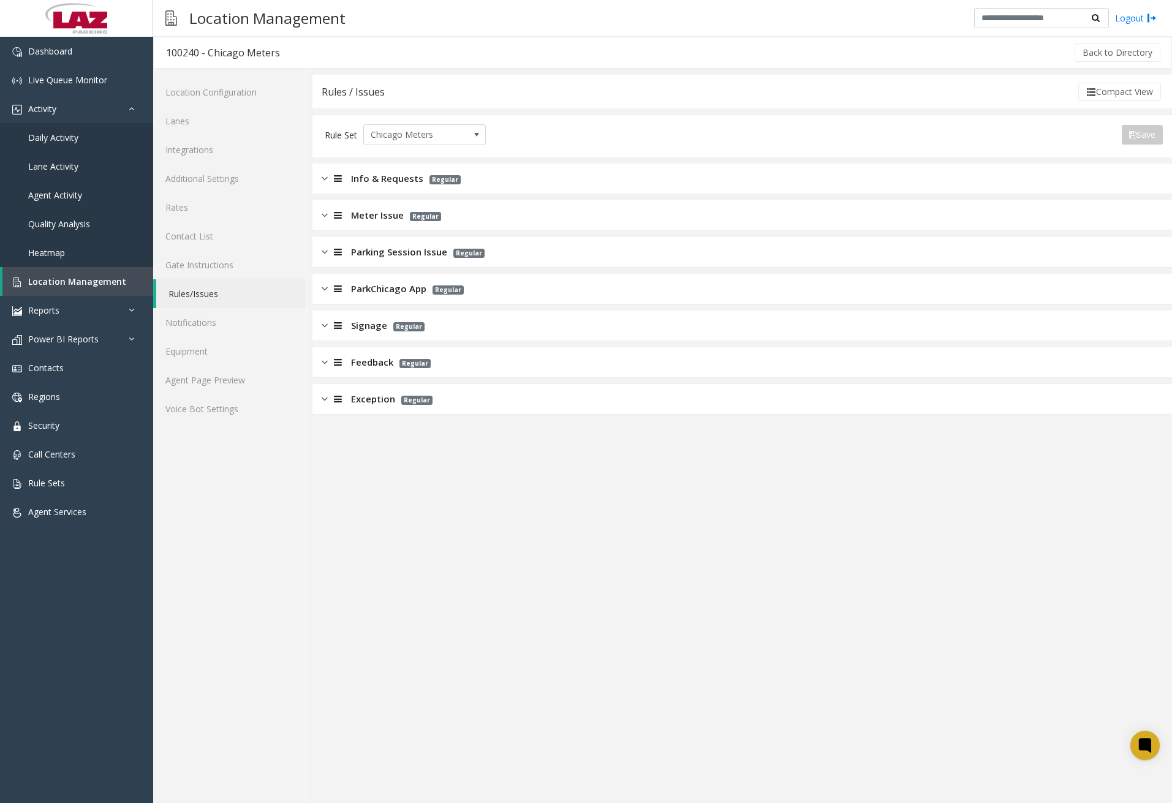
click at [328, 252] on div at bounding box center [336, 252] width 17 height 14
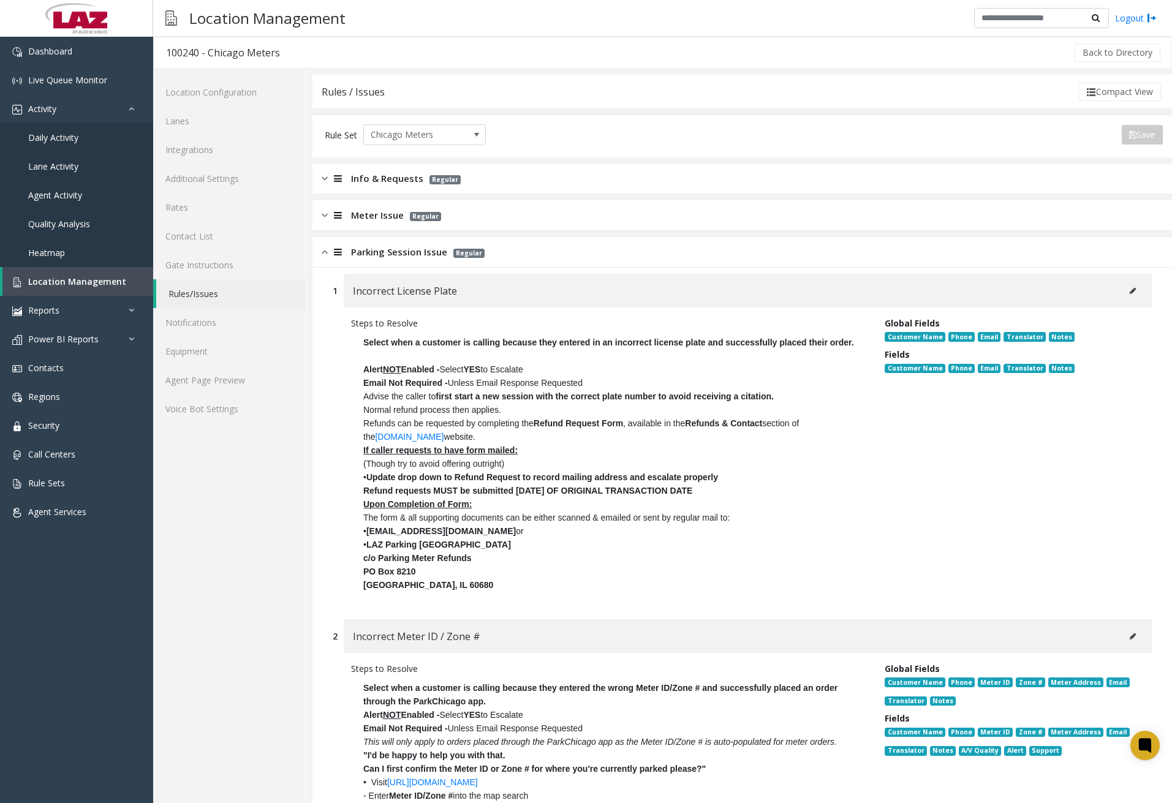
click at [323, 256] on img at bounding box center [325, 252] width 6 height 14
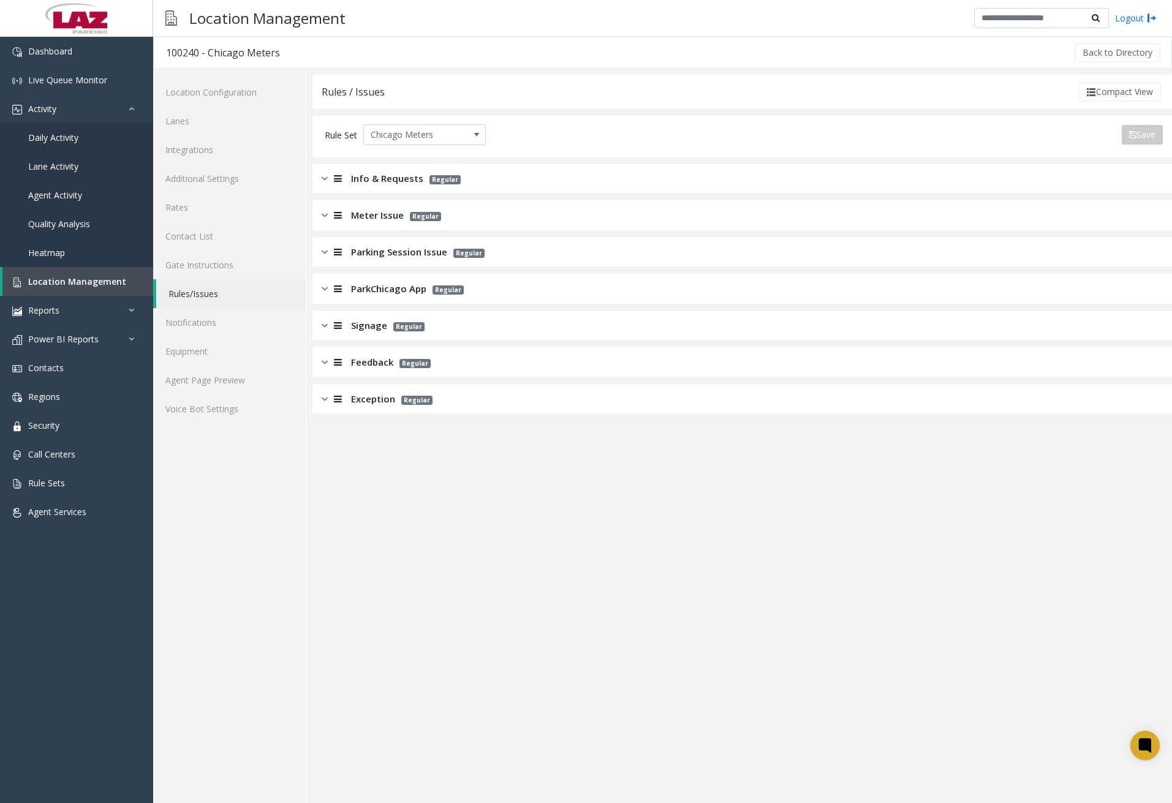
click at [328, 185] on div at bounding box center [336, 179] width 17 height 14
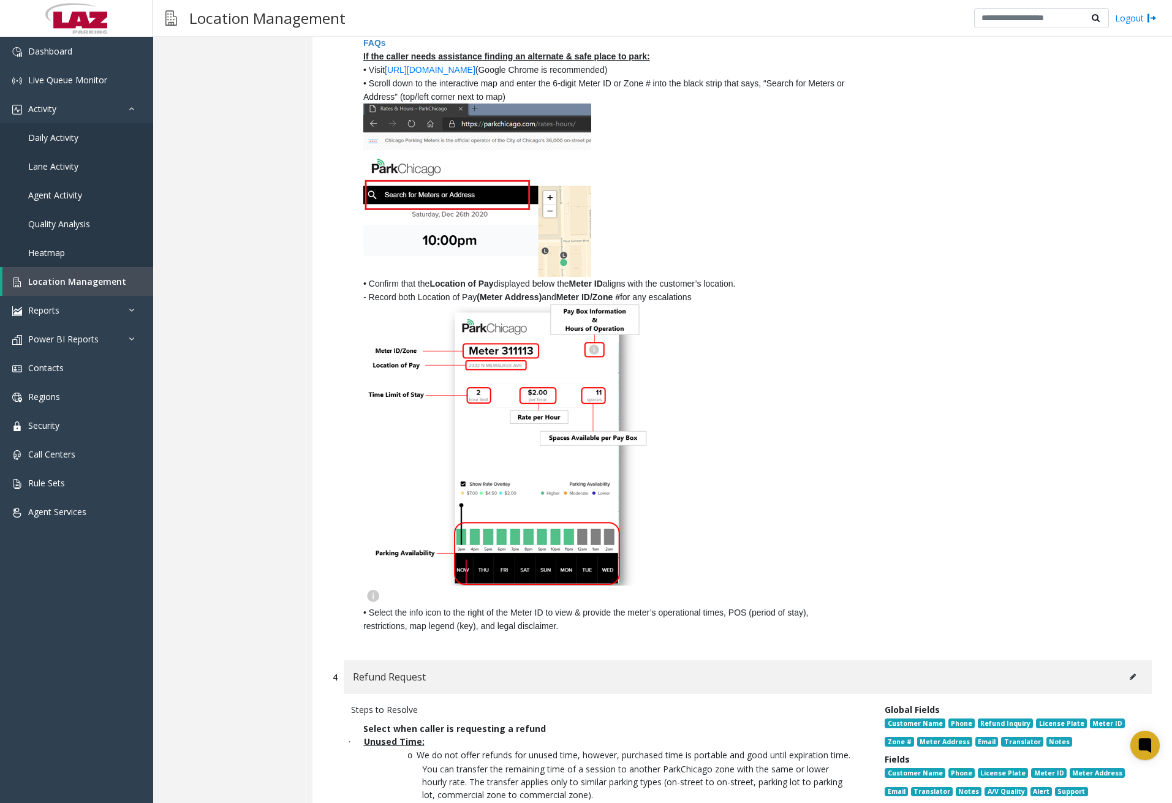
scroll to position [4290, 0]
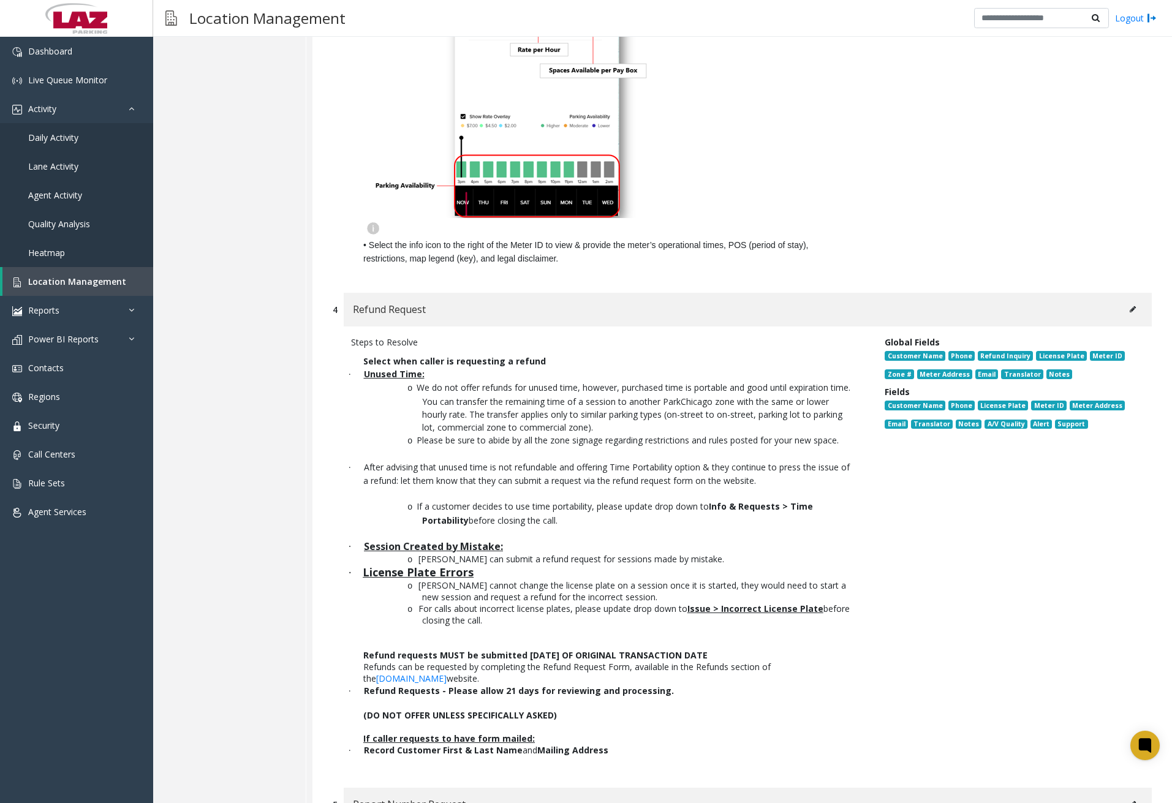
click at [536, 349] on p "Select when caller is requesting a refund · Unused Time: o We do not offer refu…" at bounding box center [608, 558] width 515 height 418
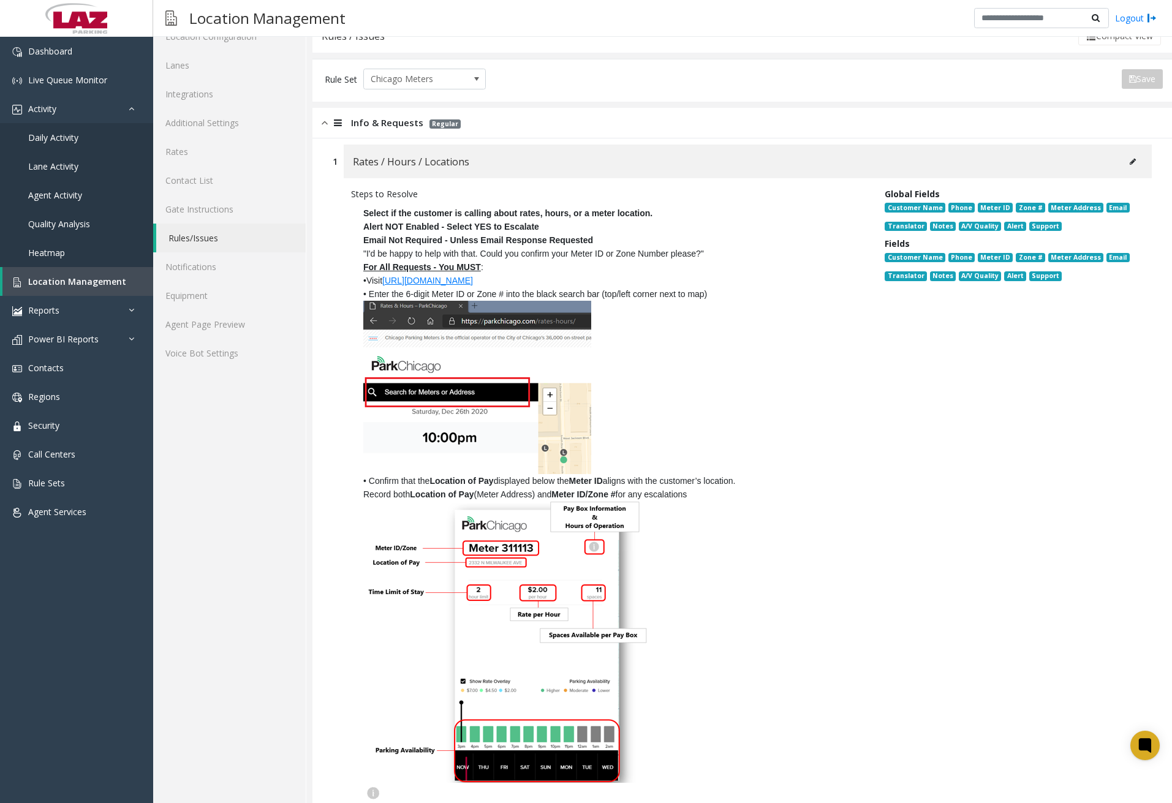
scroll to position [0, 0]
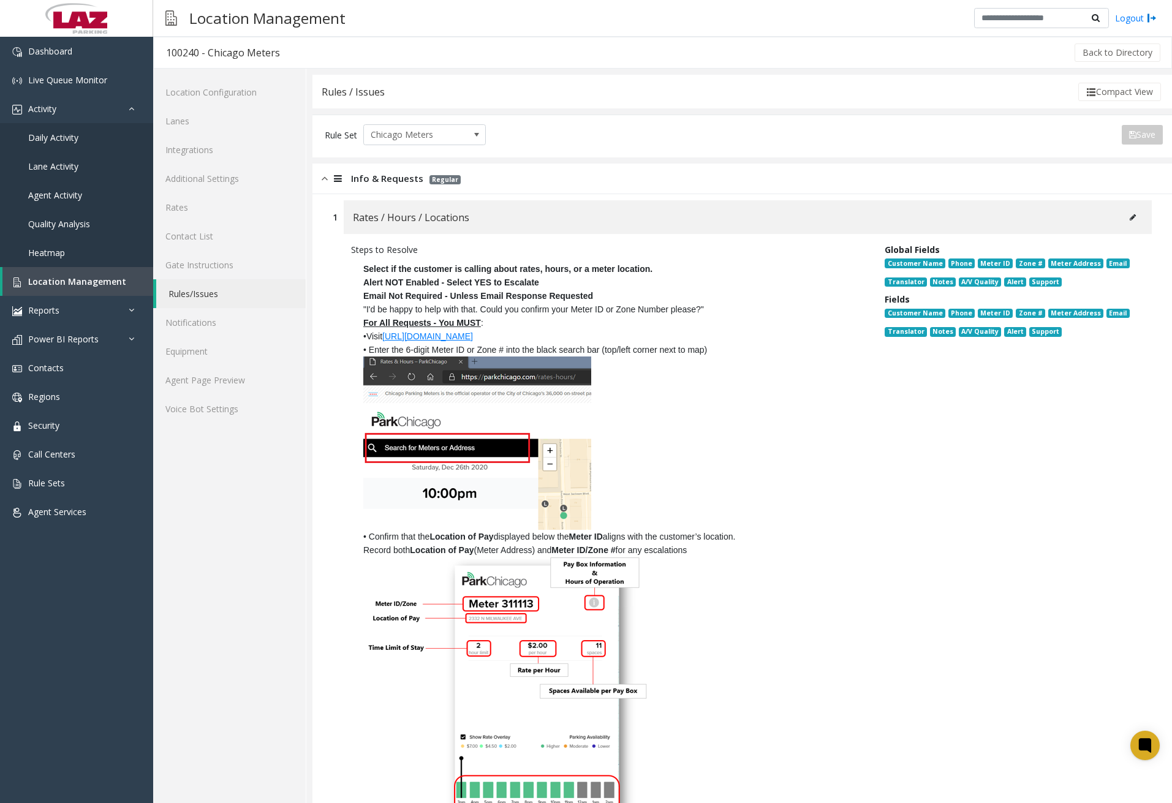
click at [321, 184] on div "Info & Requests Regular" at bounding box center [743, 179] width 860 height 31
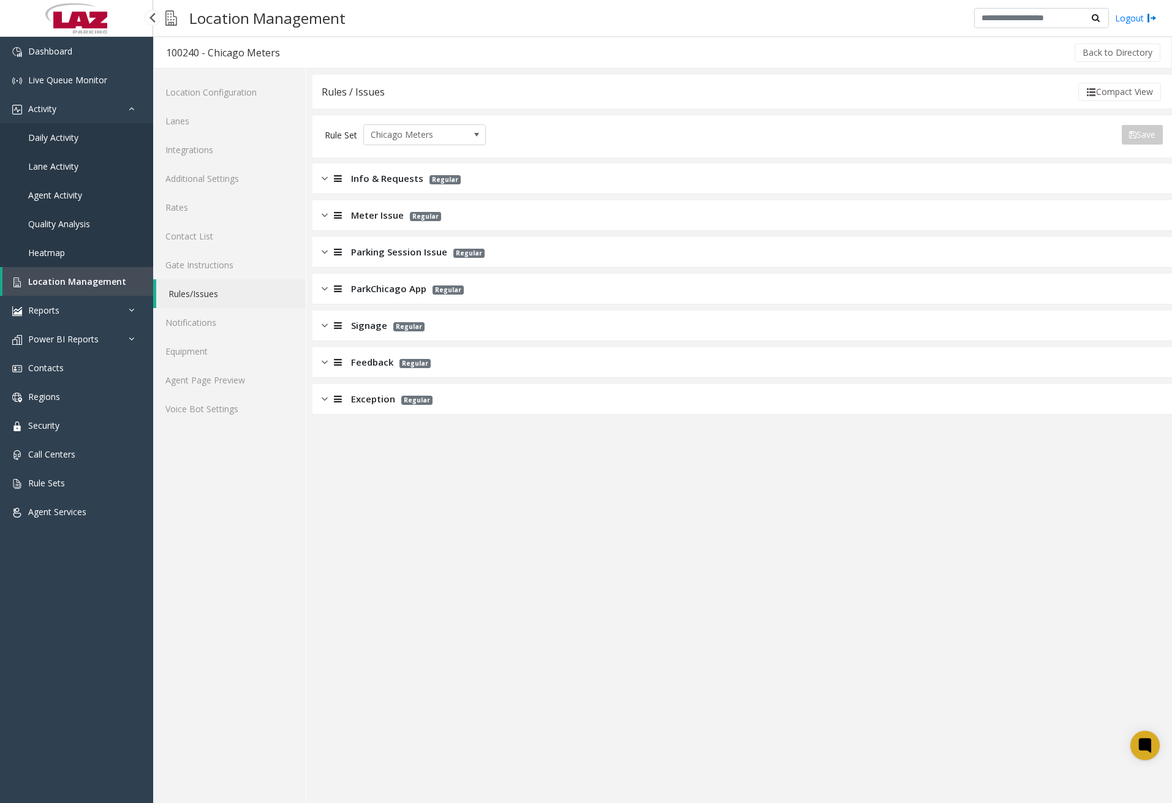
click at [77, 135] on span "Daily Activity" at bounding box center [53, 138] width 50 height 12
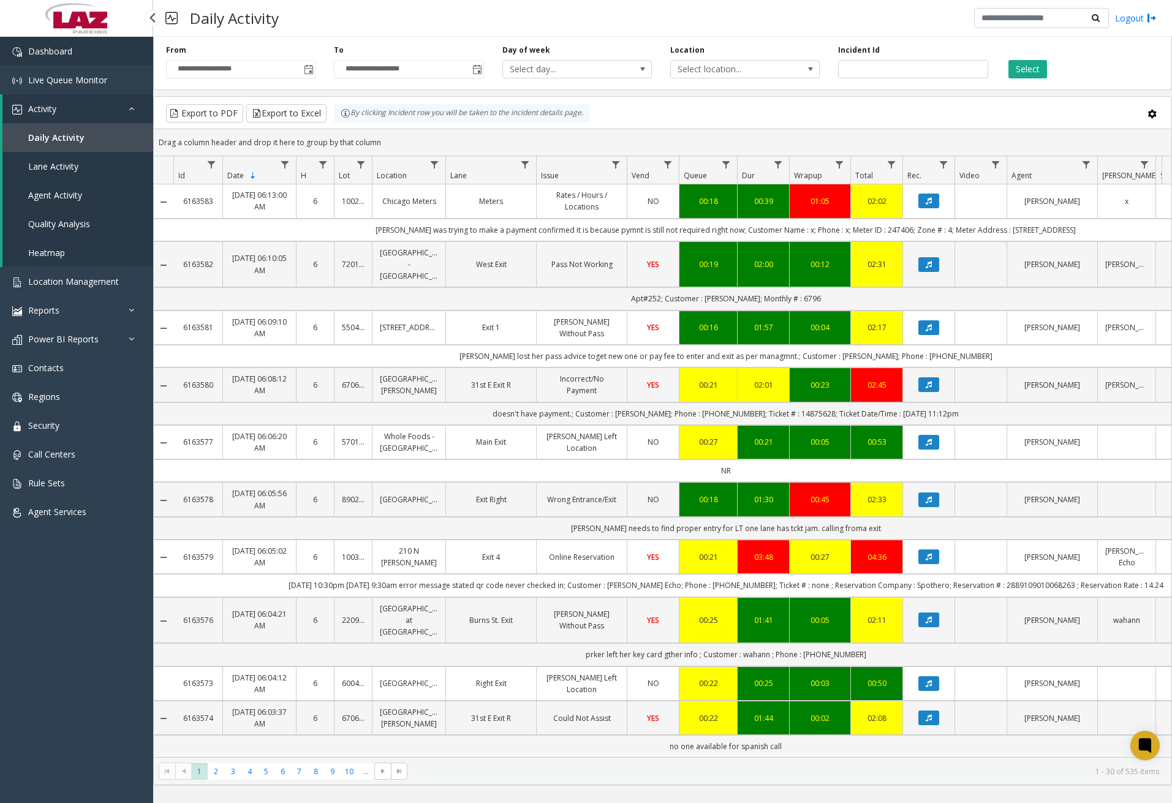
click at [51, 53] on span "Dashboard" at bounding box center [50, 51] width 44 height 12
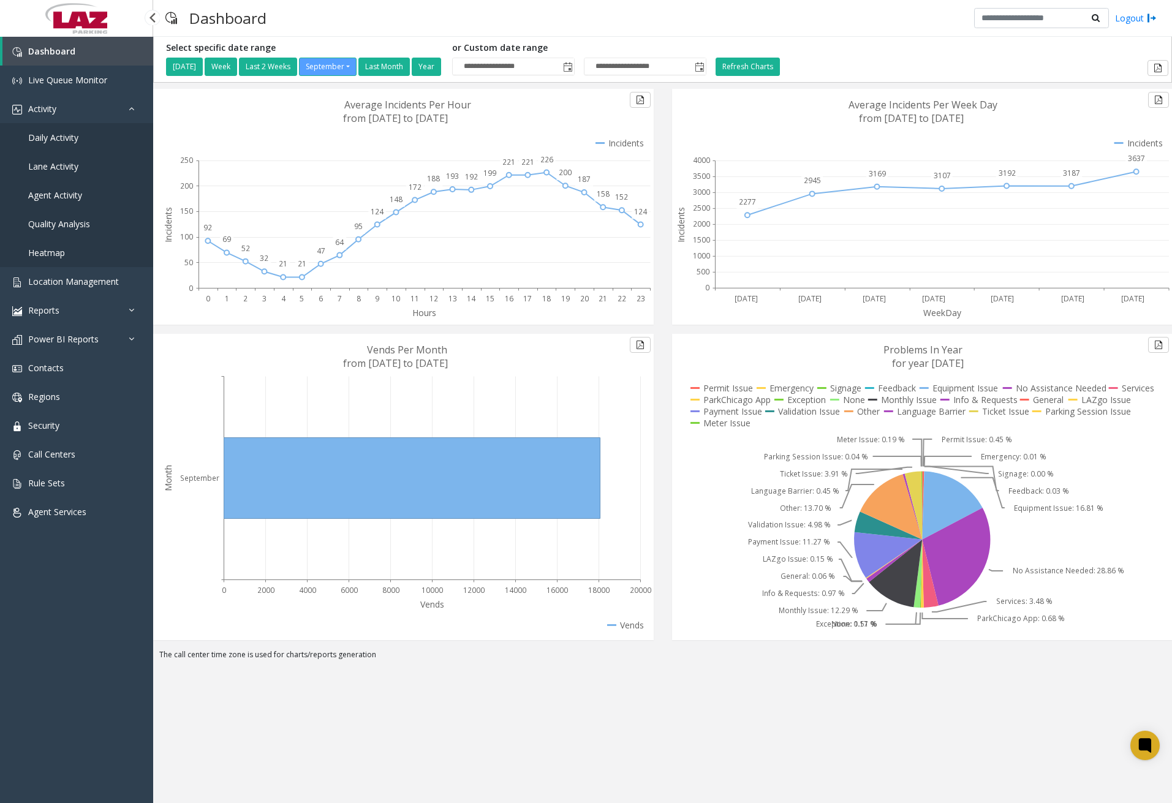
click at [67, 140] on span "Daily Activity" at bounding box center [53, 138] width 50 height 12
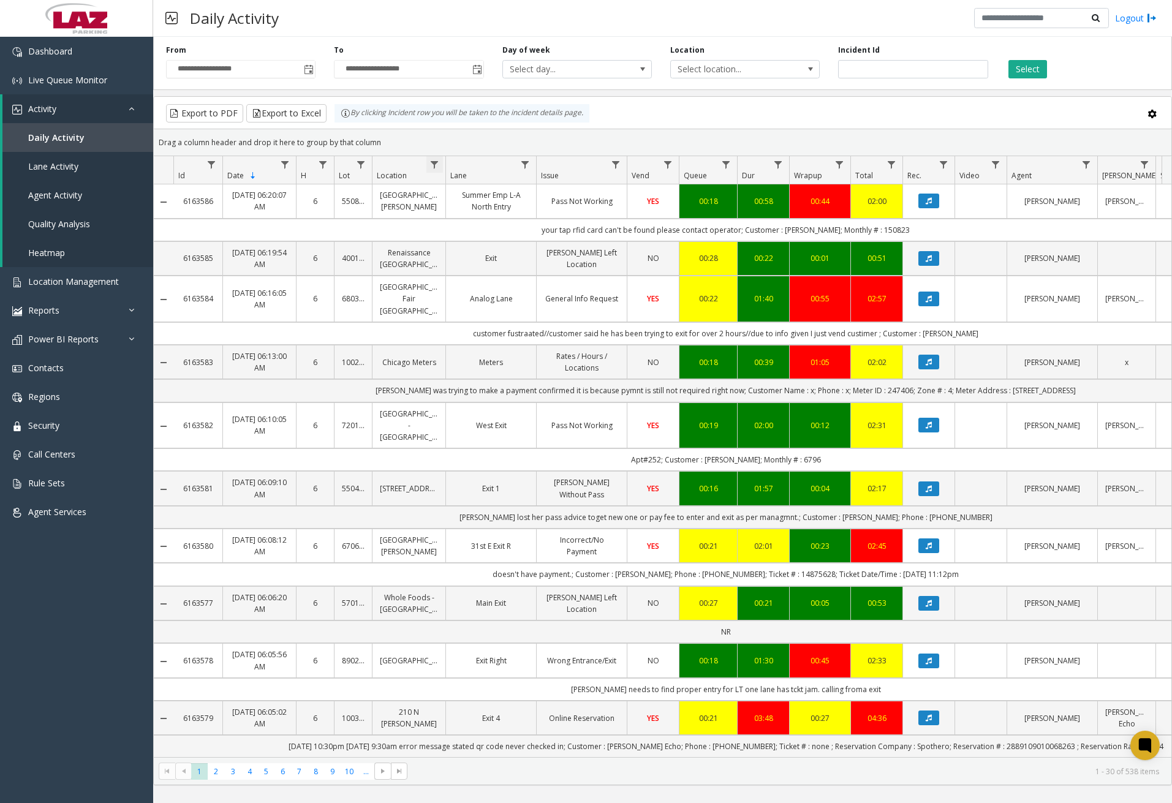
click at [438, 164] on span "Data table" at bounding box center [435, 165] width 10 height 10
click at [486, 230] on div "Contains And Contains Clear Filter" at bounding box center [487, 261] width 121 height 176
click at [490, 219] on input "Location Filter" at bounding box center [488, 217] width 104 height 21
type input "******"
click at [514, 334] on button "Filter" at bounding box center [515, 331] width 50 height 27
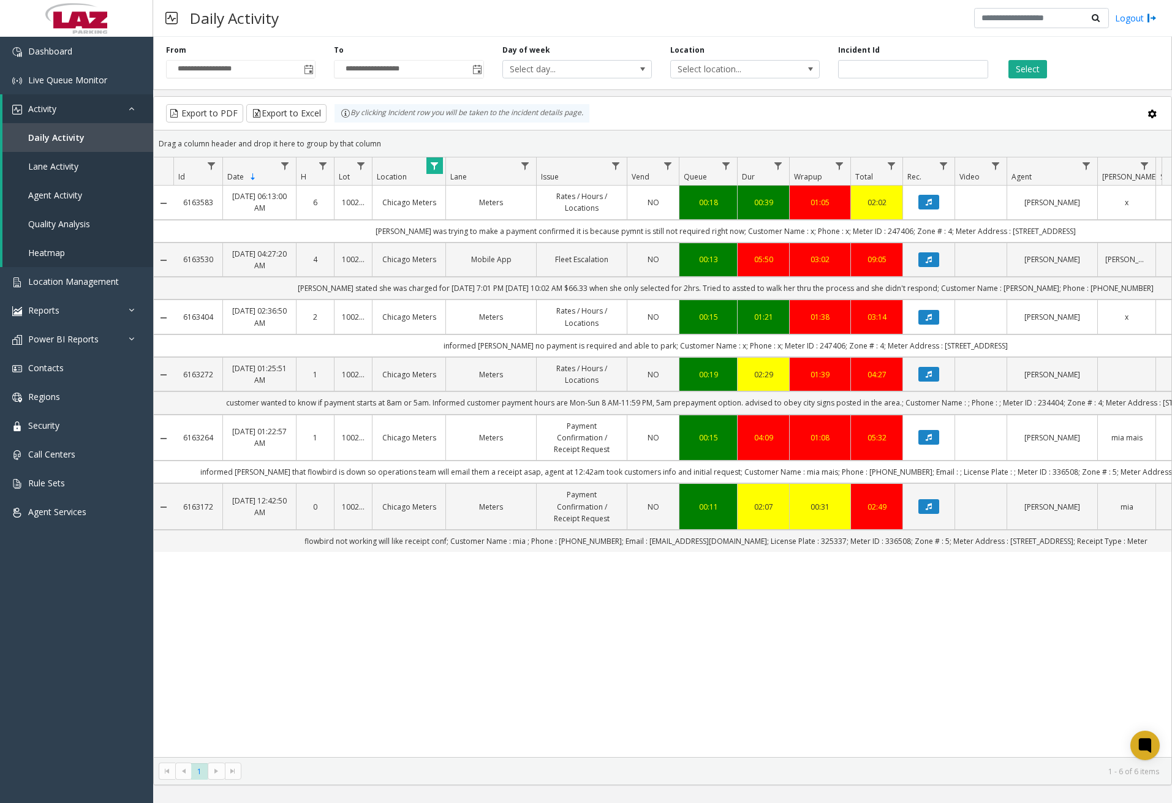
click at [387, 10] on div "Daily Activity Logout" at bounding box center [662, 18] width 1019 height 37
click at [1018, 70] on button "Select" at bounding box center [1028, 69] width 39 height 18
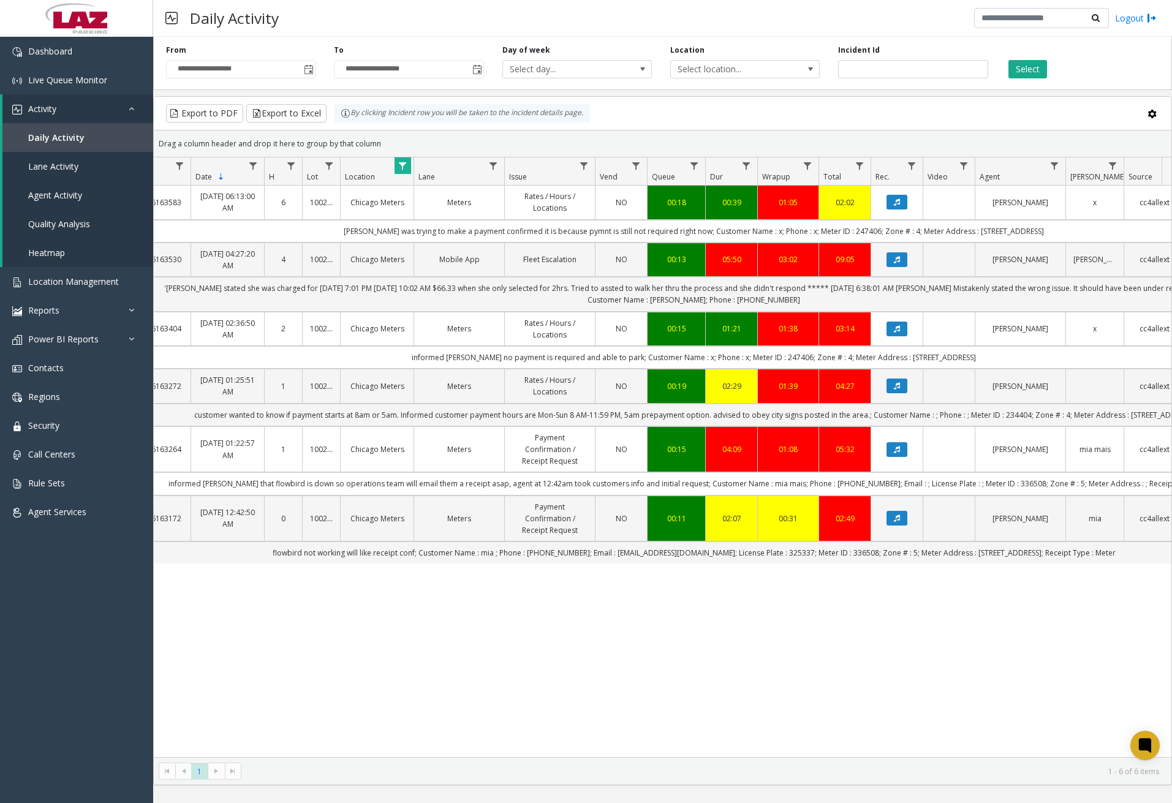
scroll to position [0, 22]
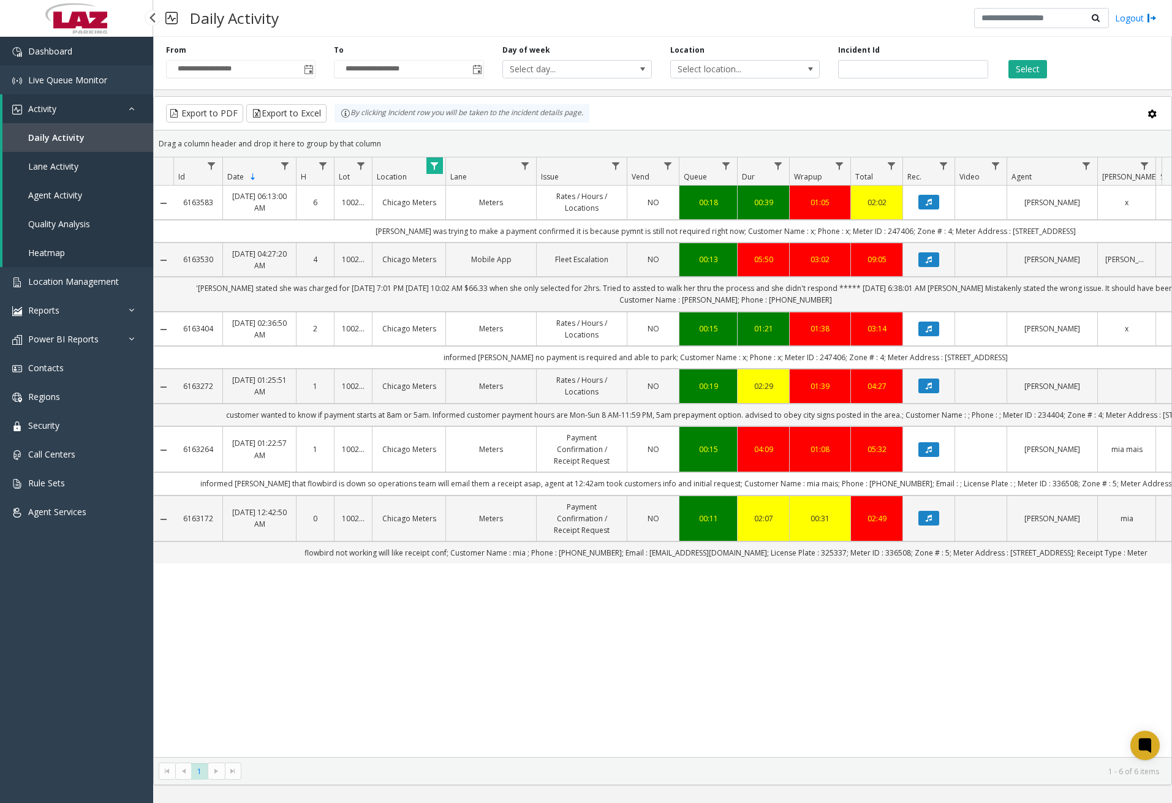
click at [108, 59] on link "Dashboard" at bounding box center [76, 51] width 153 height 29
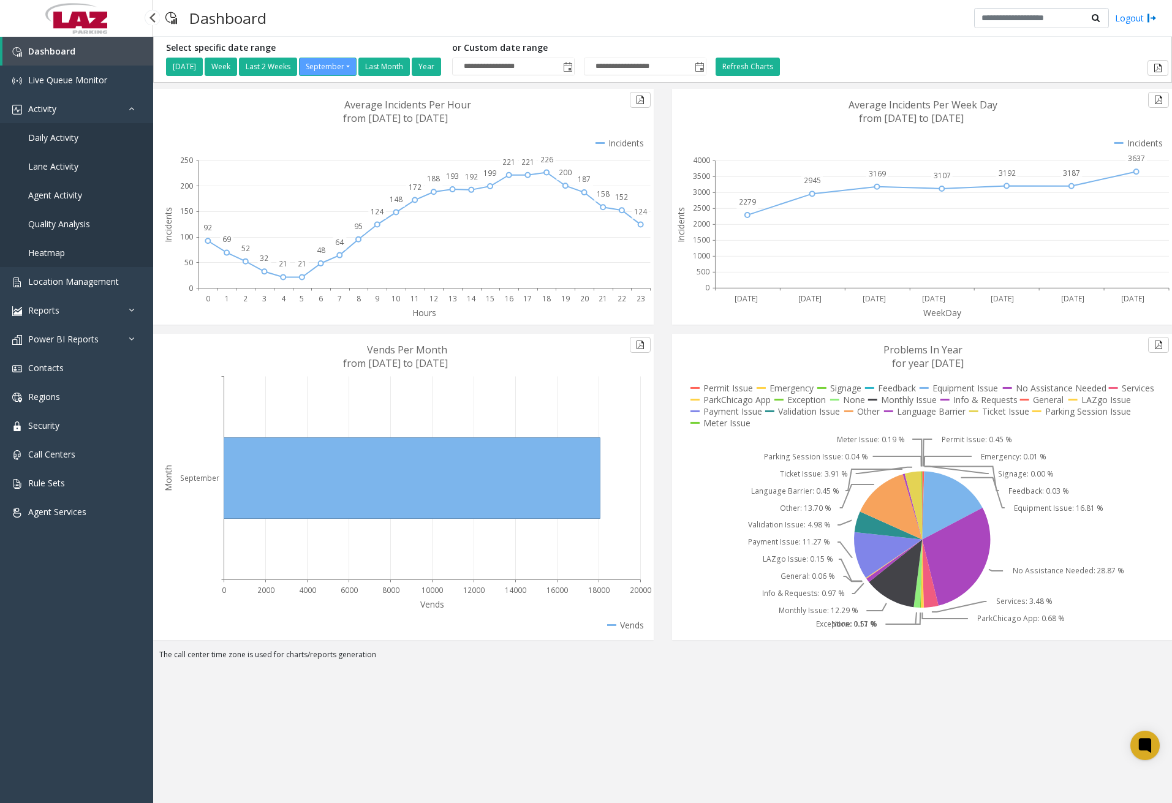
click at [59, 141] on span "Daily Activity" at bounding box center [53, 138] width 50 height 12
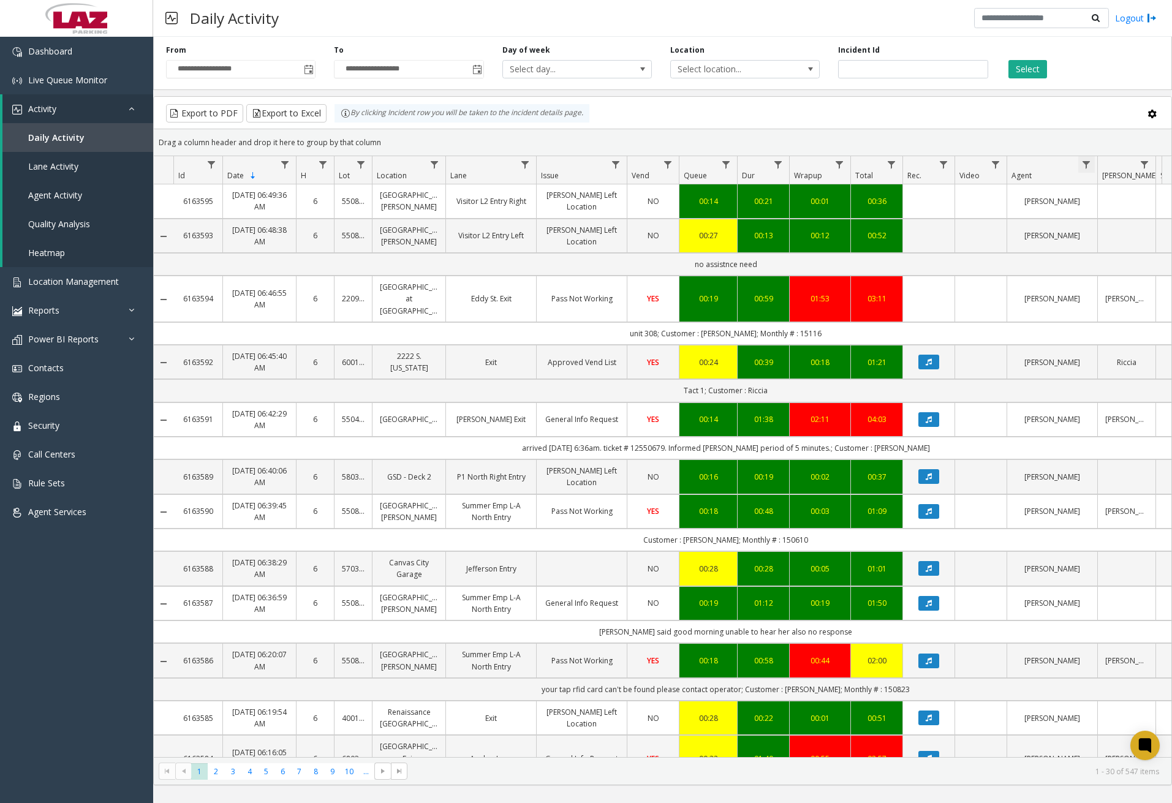
click at [1091, 167] on span "Data table" at bounding box center [1087, 165] width 10 height 10
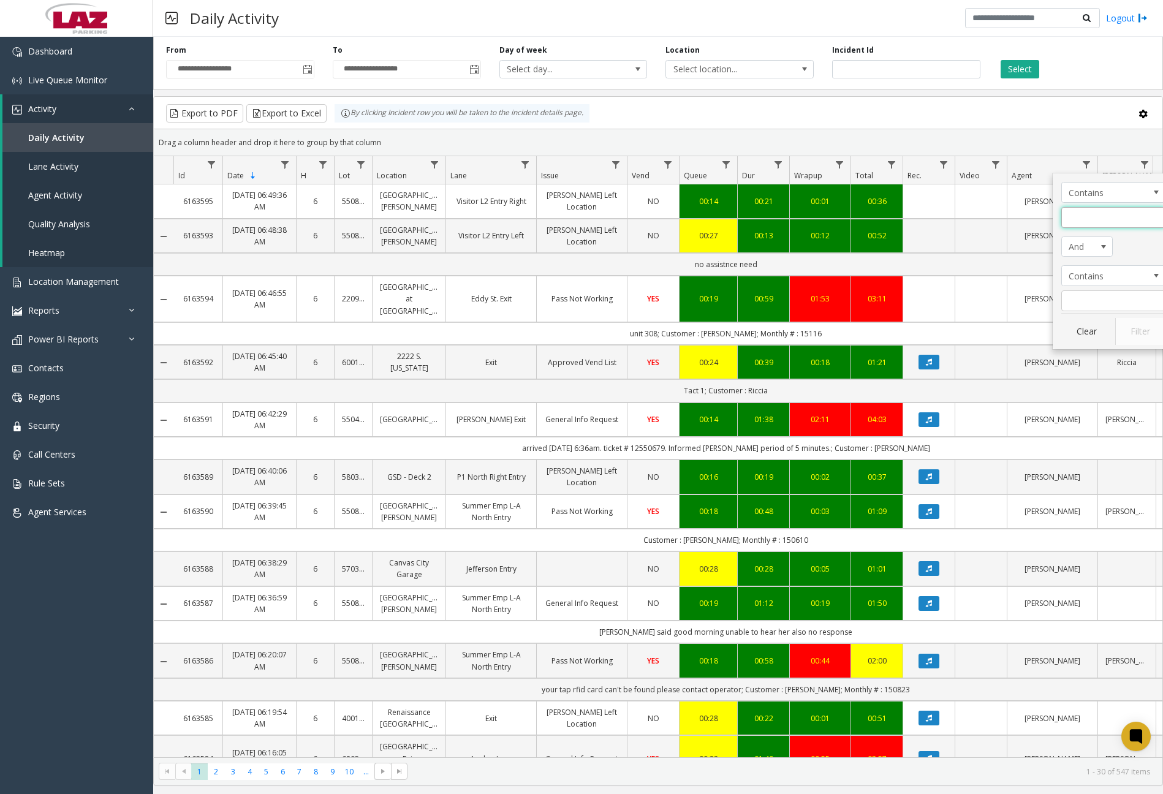
click at [1090, 217] on input "Agent Filter" at bounding box center [1113, 217] width 104 height 21
type input "****"
click at [1139, 328] on button "Filter" at bounding box center [1140, 331] width 50 height 27
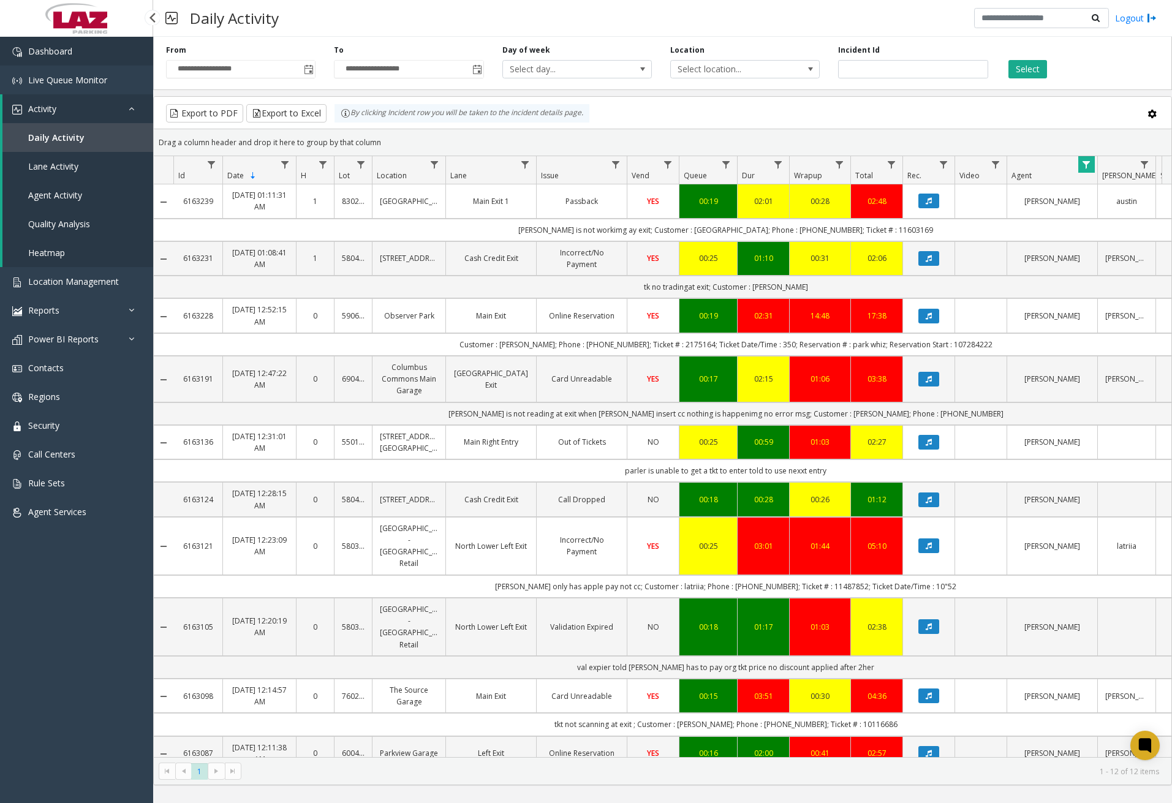
click at [114, 56] on link "Dashboard" at bounding box center [76, 51] width 153 height 29
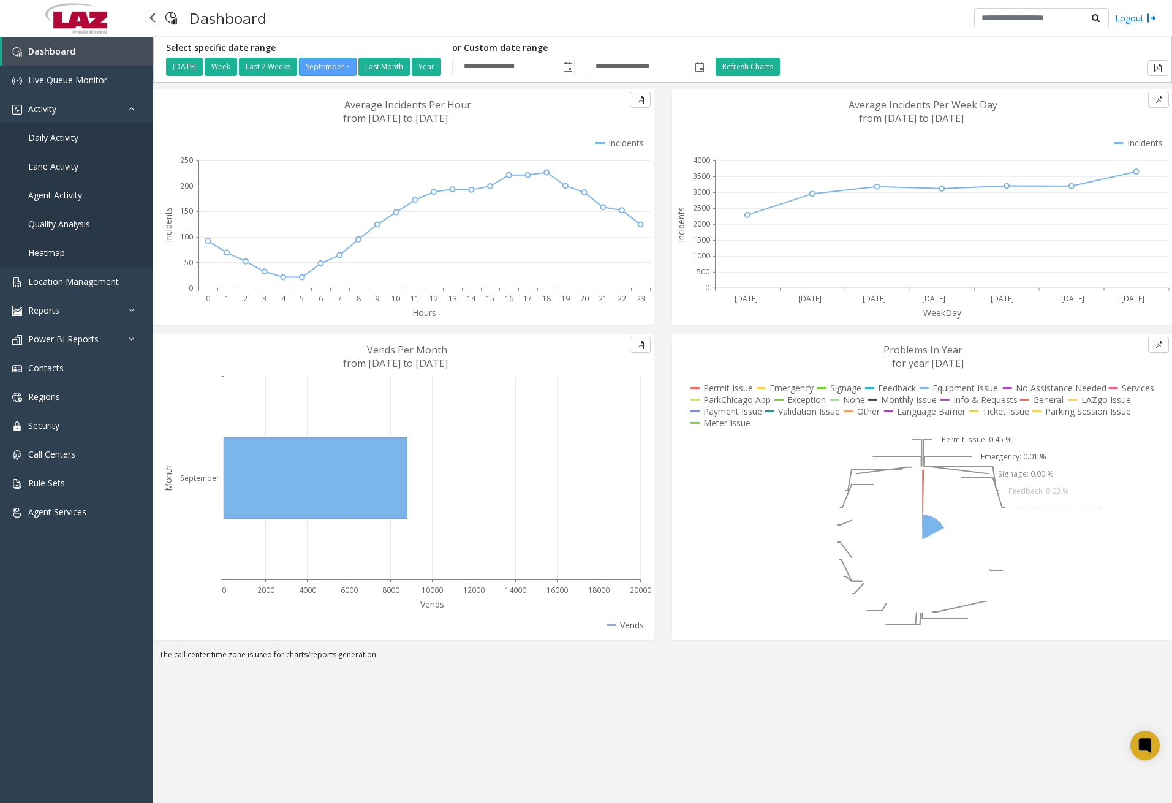
click at [69, 142] on span "Daily Activity" at bounding box center [53, 138] width 50 height 12
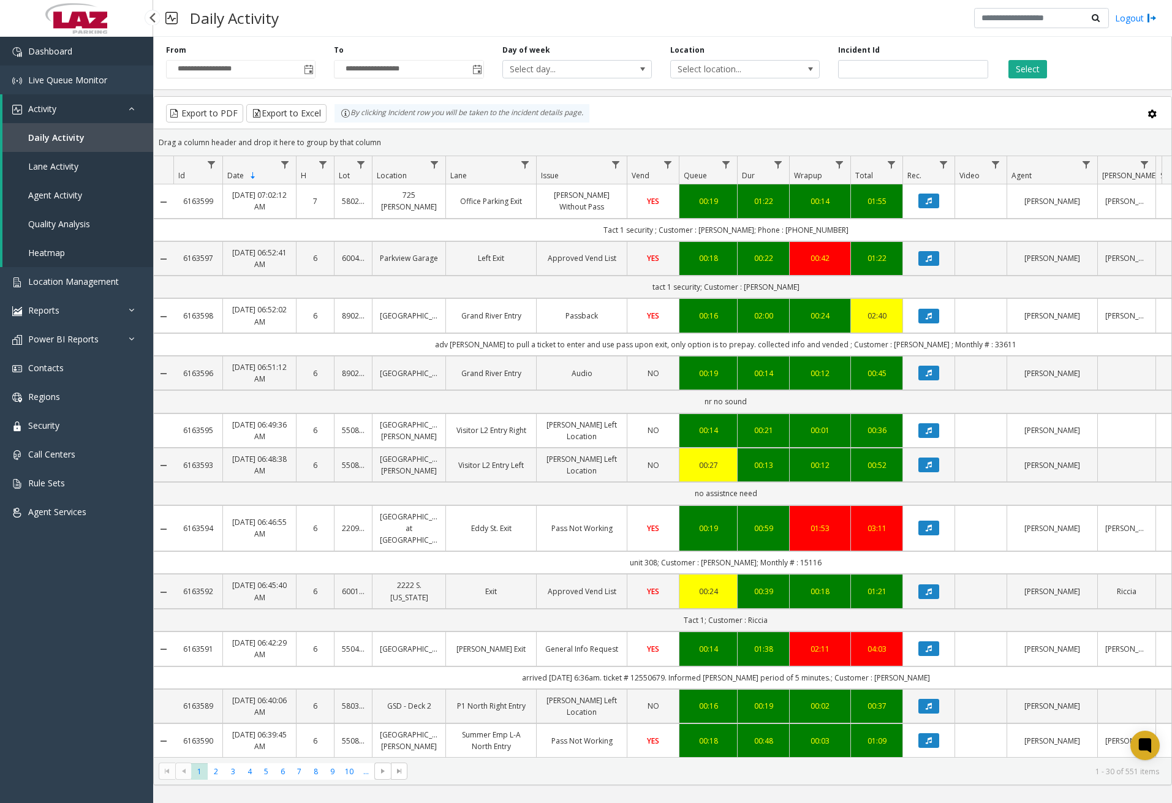
click at [54, 58] on link "Dashboard" at bounding box center [76, 51] width 153 height 29
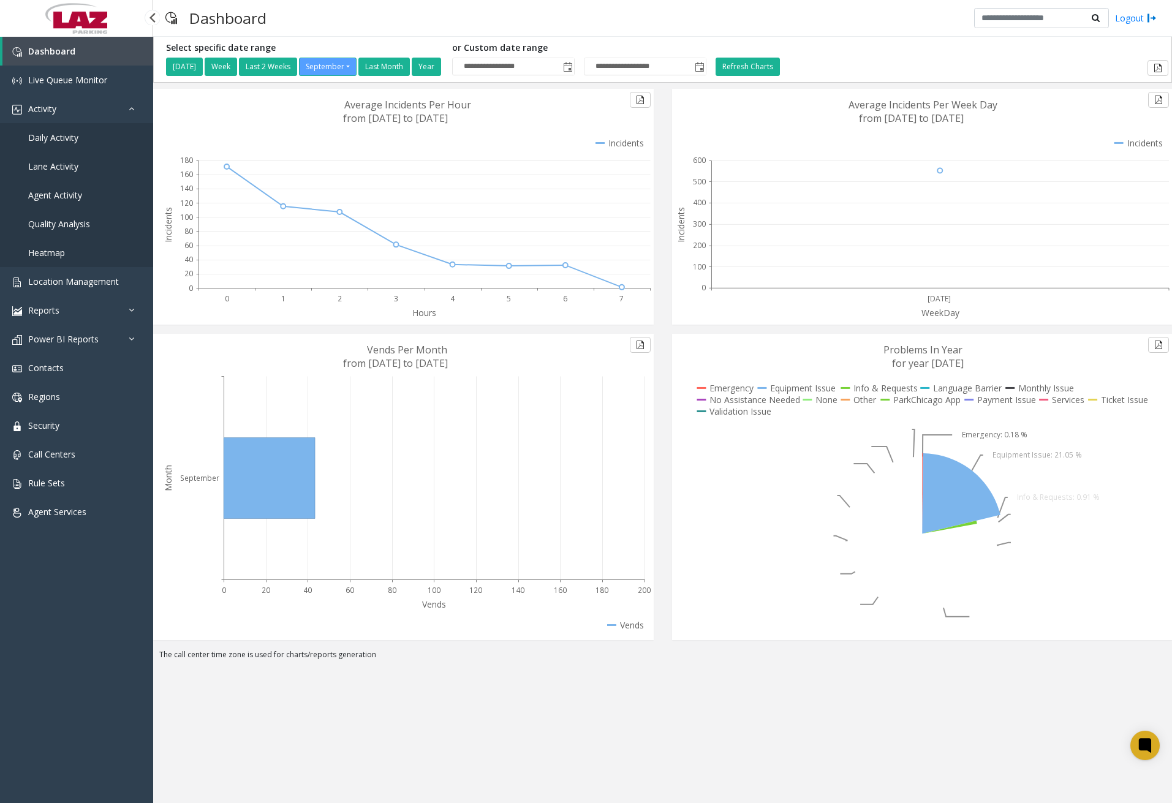
click at [60, 141] on span "Daily Activity" at bounding box center [53, 138] width 50 height 12
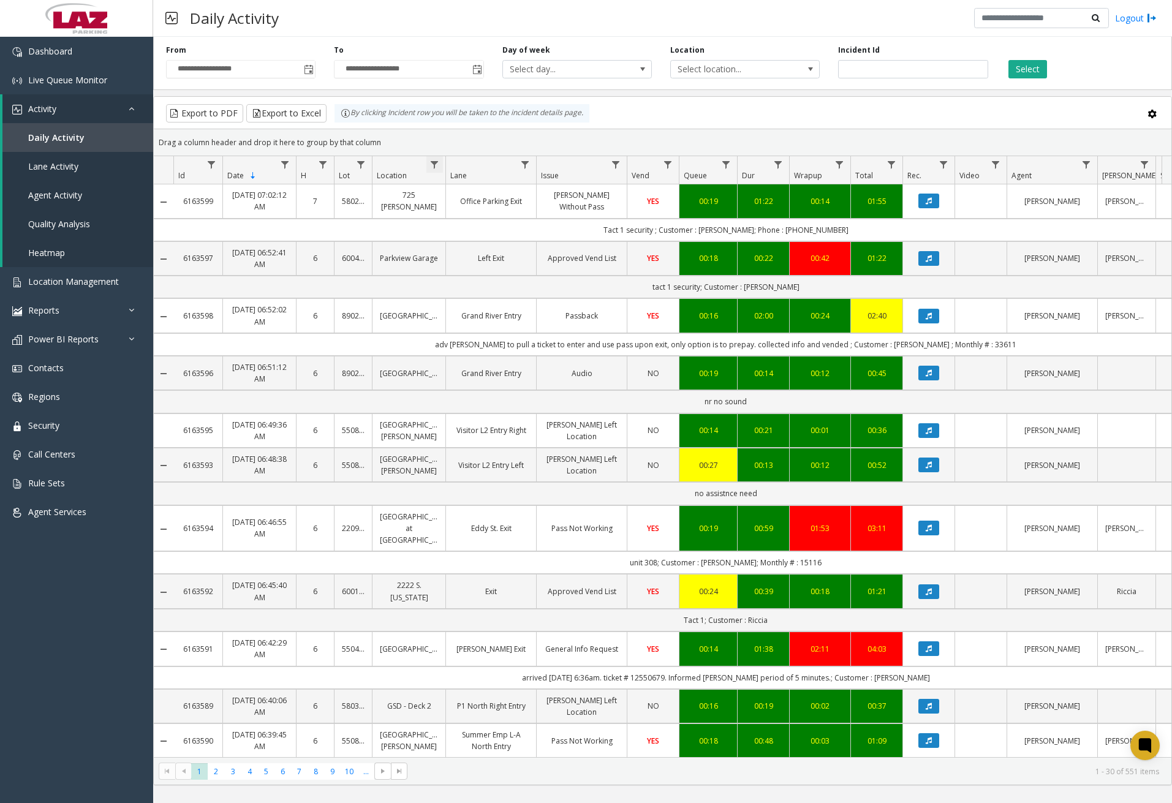
click at [439, 162] on span "Data table" at bounding box center [435, 165] width 10 height 10
click at [469, 213] on input "Location Filter" at bounding box center [488, 217] width 104 height 21
type input "******"
click at [519, 334] on button "Filter" at bounding box center [515, 331] width 50 height 27
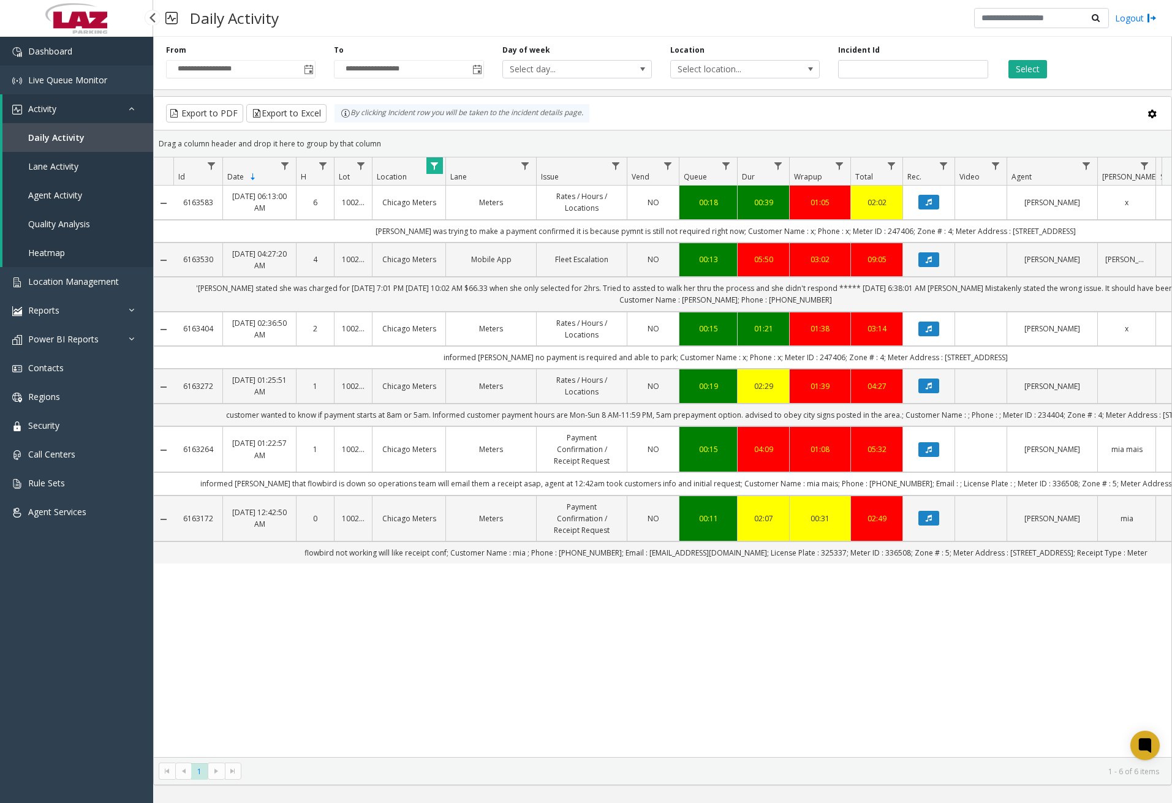
click at [114, 58] on link "Dashboard" at bounding box center [76, 51] width 153 height 29
